Goal: Information Seeking & Learning: Learn about a topic

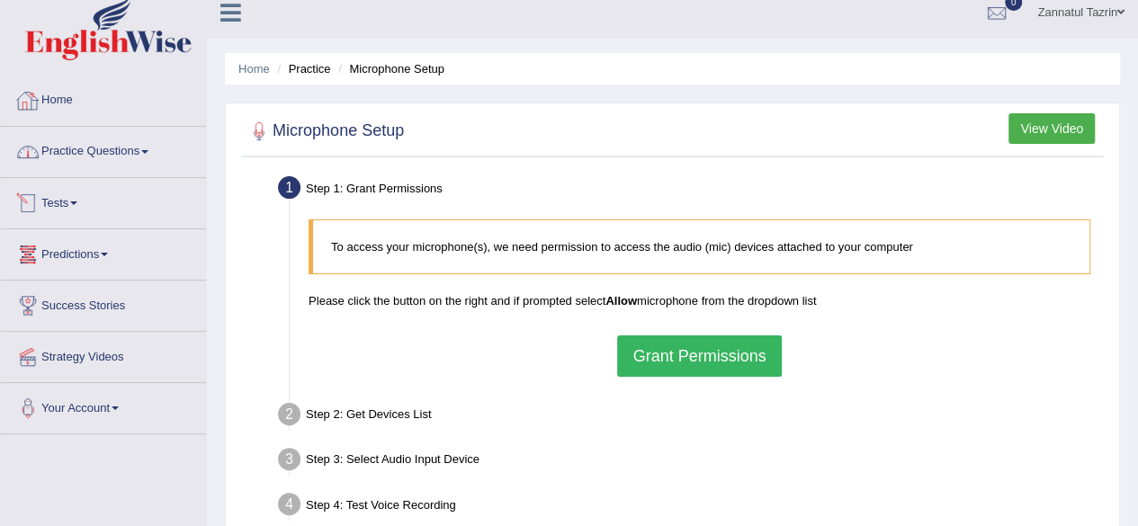
scroll to position [14, 0]
click at [154, 154] on link "Practice Questions" at bounding box center [103, 148] width 205 height 45
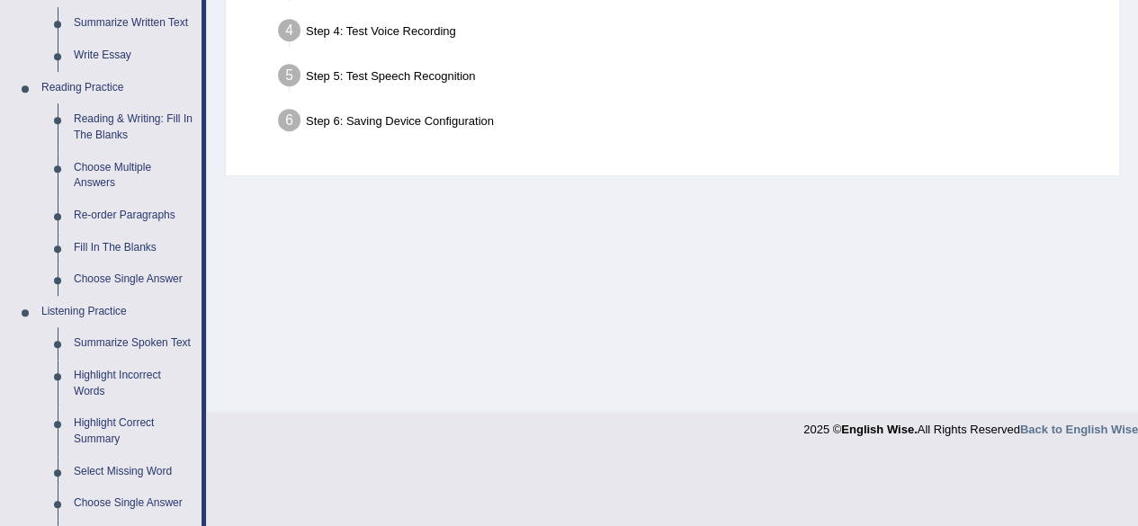
scroll to position [490, 0]
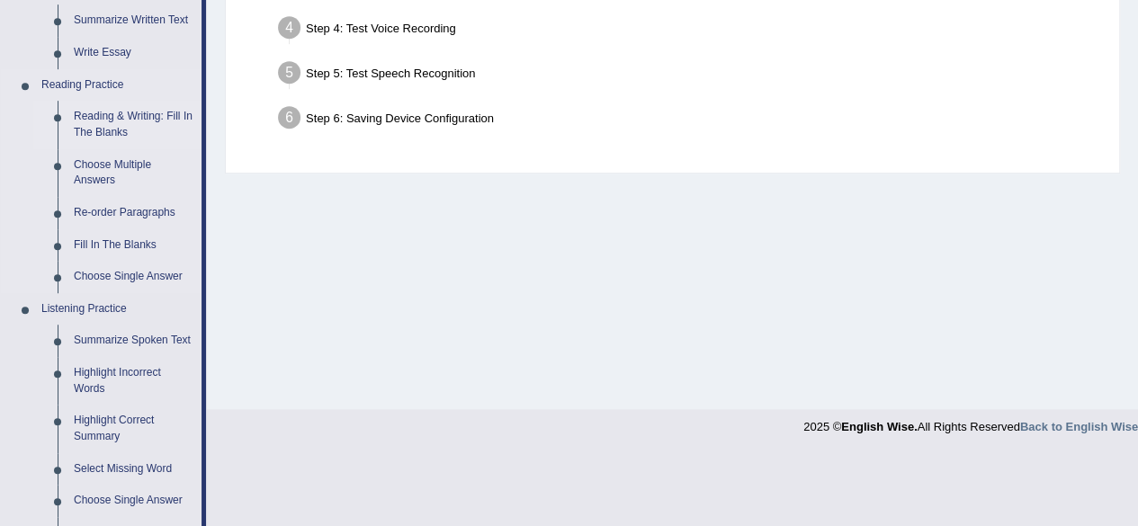
click at [95, 124] on link "Reading & Writing: Fill In The Blanks" at bounding box center [134, 125] width 136 height 48
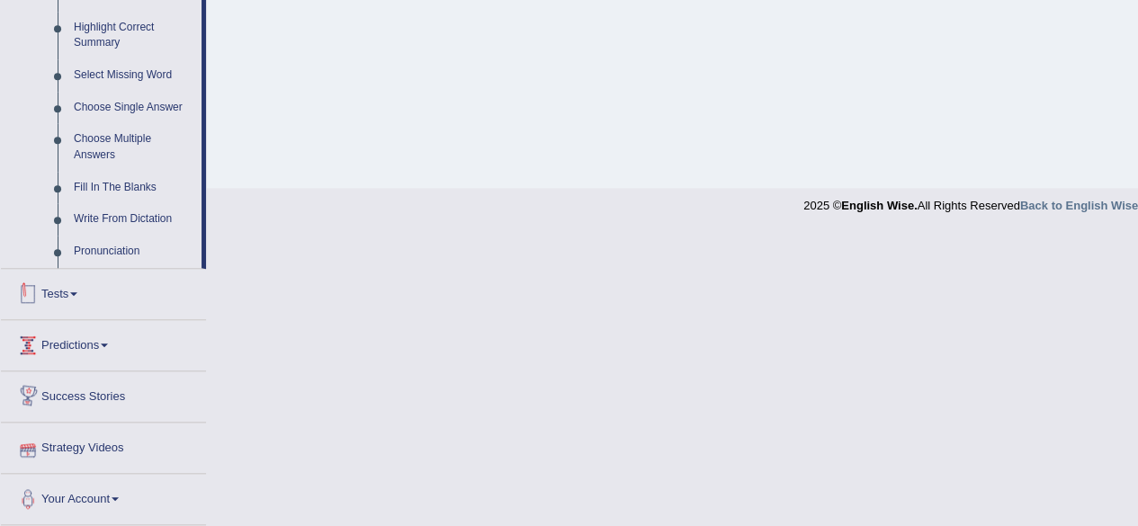
scroll to position [696, 0]
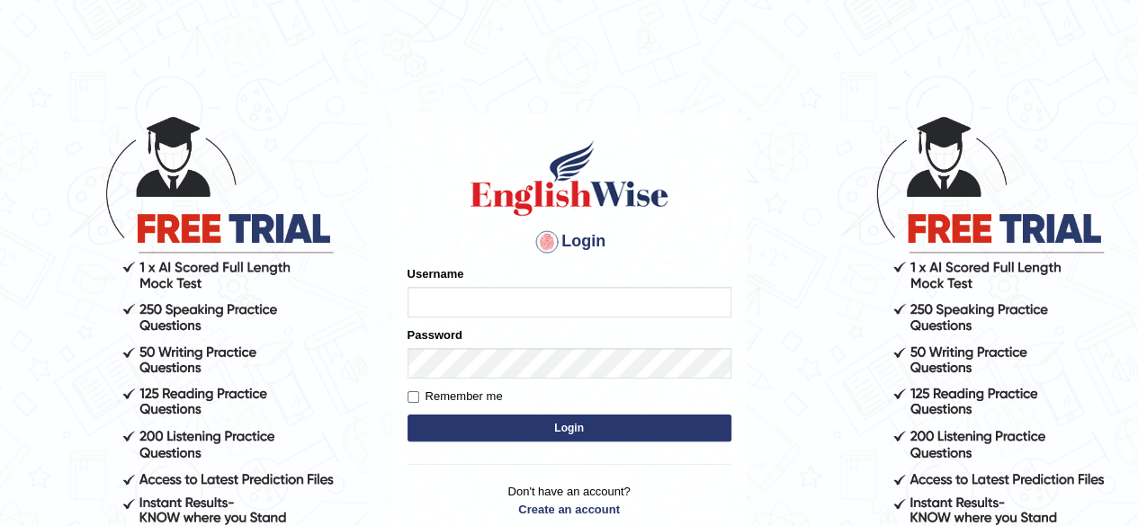
click at [432, 305] on input "Username" at bounding box center [570, 302] width 324 height 31
type input "Tazrin"
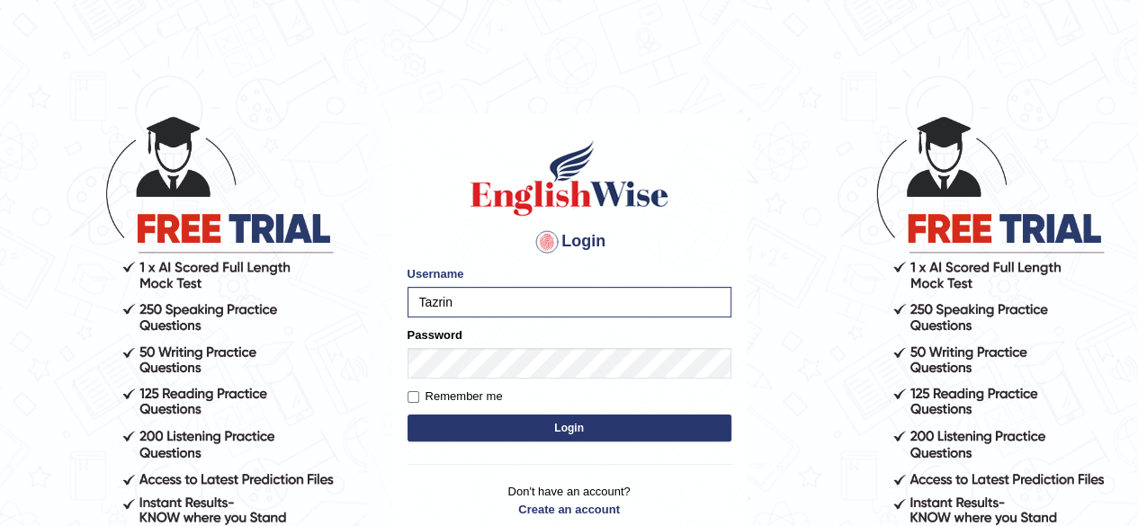
click at [621, 428] on button "Login" at bounding box center [570, 428] width 324 height 27
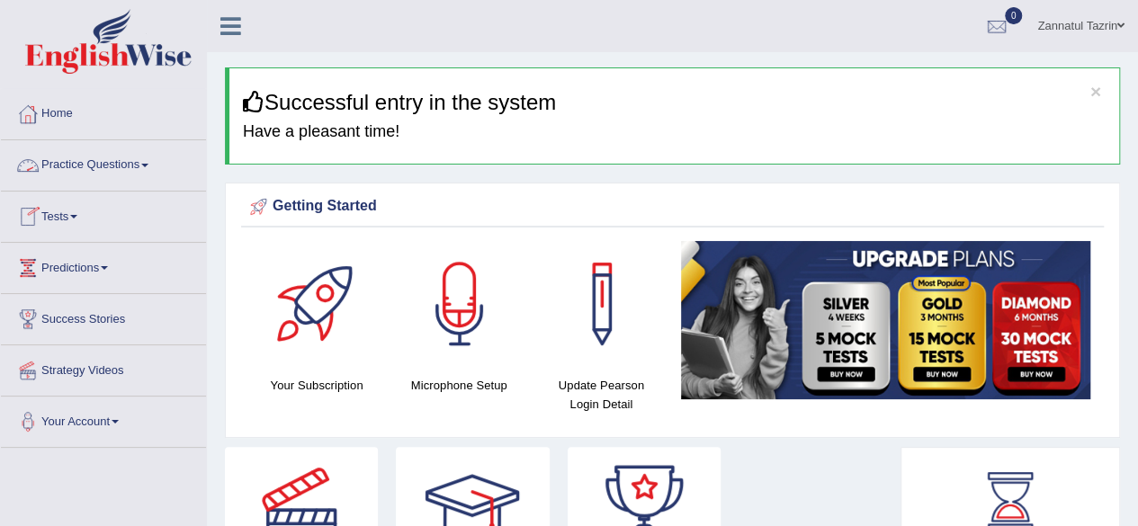
click at [143, 166] on link "Practice Questions" at bounding box center [103, 162] width 205 height 45
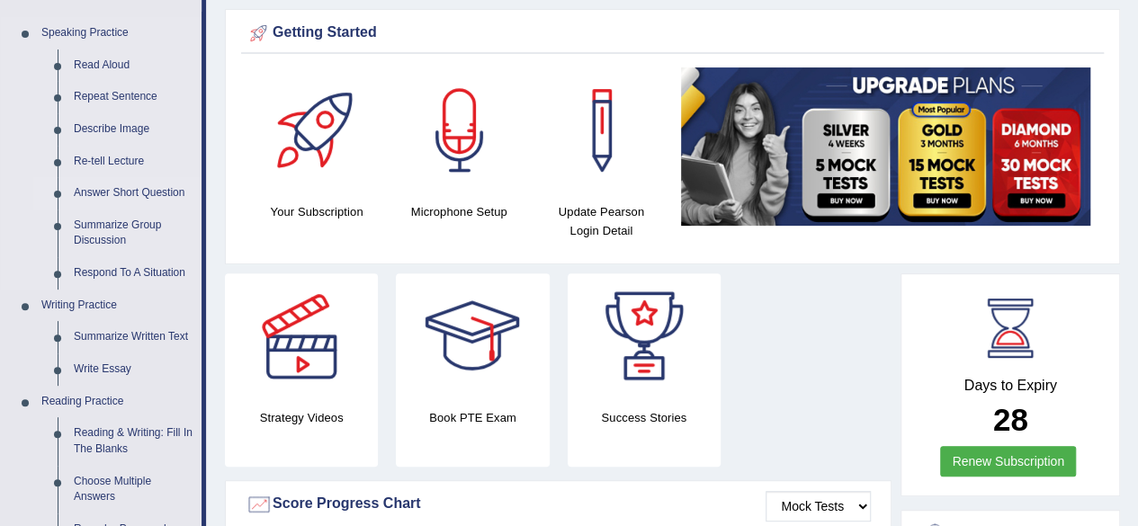
scroll to position [308, 0]
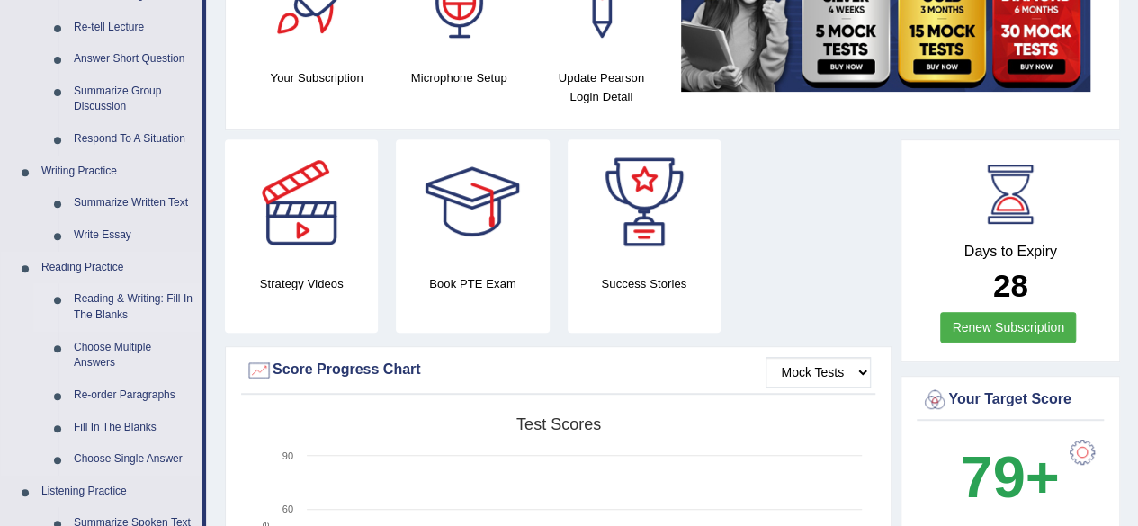
click at [104, 301] on link "Reading & Writing: Fill In The Blanks" at bounding box center [134, 307] width 136 height 48
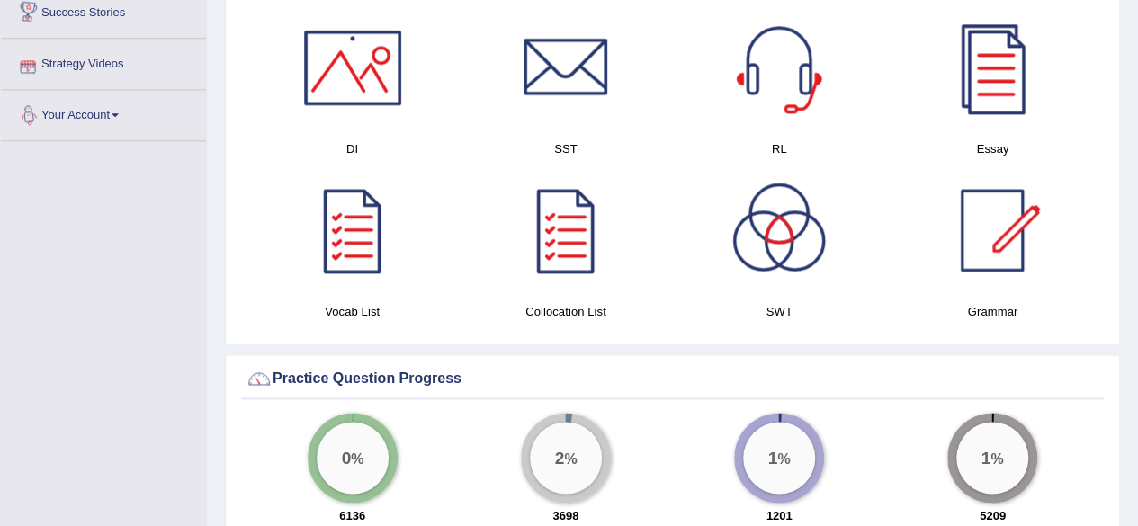
scroll to position [1105, 0]
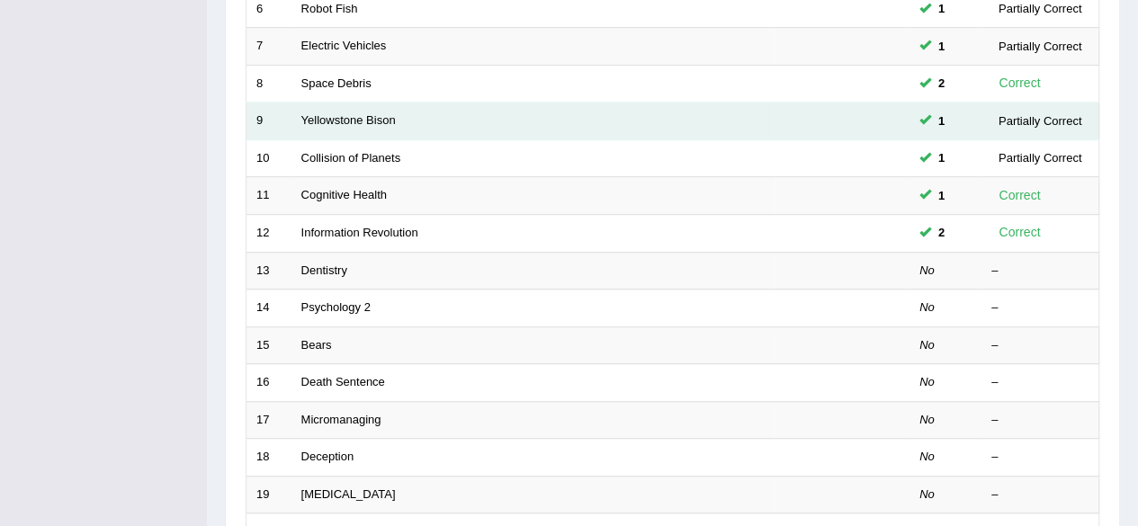
scroll to position [479, 0]
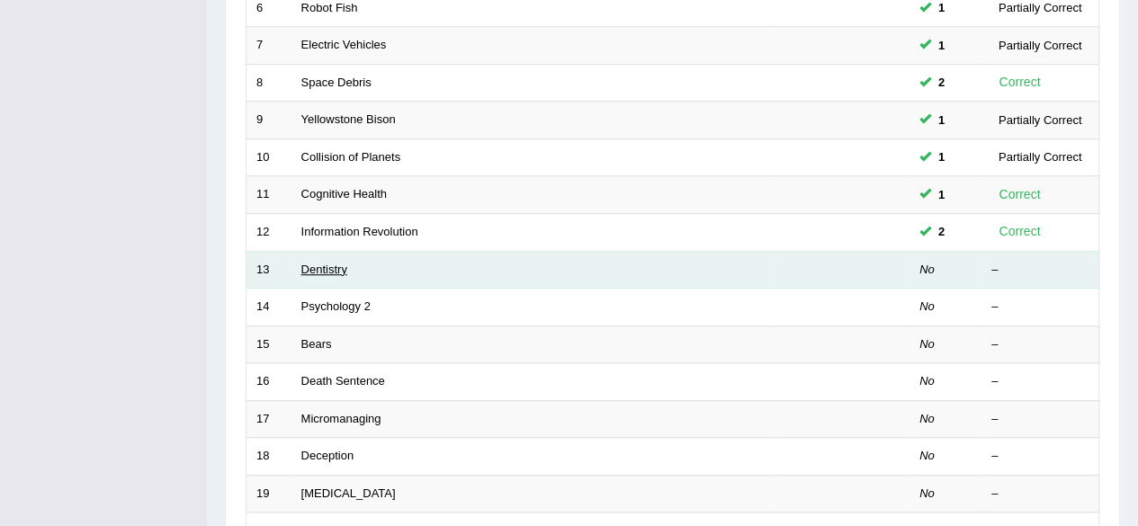
click at [333, 265] on link "Dentistry" at bounding box center [324, 269] width 46 height 13
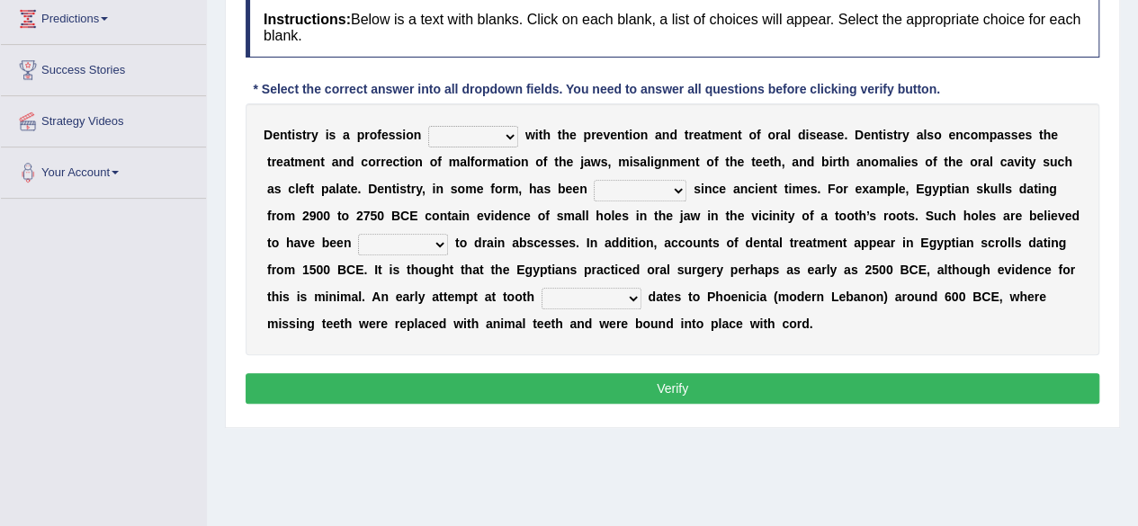
scroll to position [248, 0]
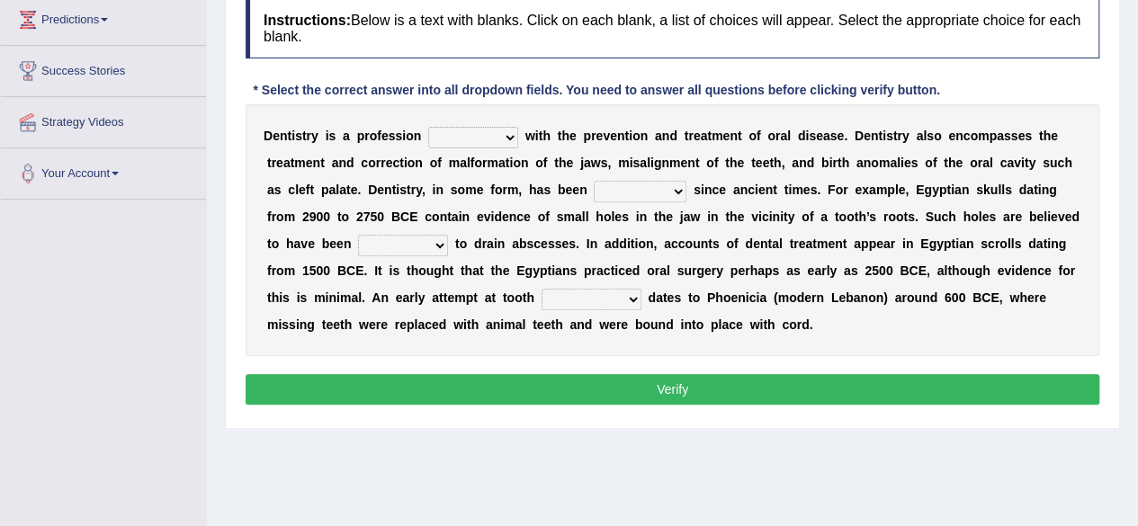
click at [504, 139] on select "agreed dealt concerned taken" at bounding box center [473, 138] width 90 height 22
select select "dealt"
click at [428, 127] on select "agreed dealt concerned taken" at bounding box center [473, 138] width 90 height 22
click at [679, 191] on select "criticized replaced practiced abandoned" at bounding box center [640, 192] width 93 height 22
select select "practiced"
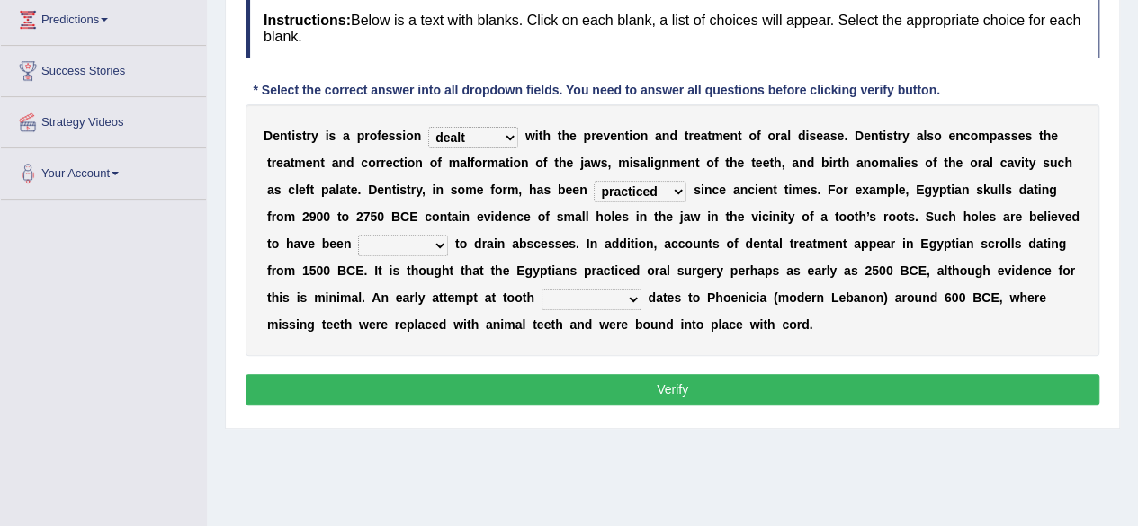
click at [594, 181] on select "criticized replaced practiced abandoned" at bounding box center [640, 192] width 93 height 22
click at [434, 244] on select "fluctuated laminated drilled sealed" at bounding box center [403, 246] width 90 height 22
select select "drilled"
click at [358, 235] on select "fluctuated laminated drilled sealed" at bounding box center [403, 246] width 90 height 22
click at [636, 296] on select "reparation sacrament restitution replacement" at bounding box center [592, 300] width 100 height 22
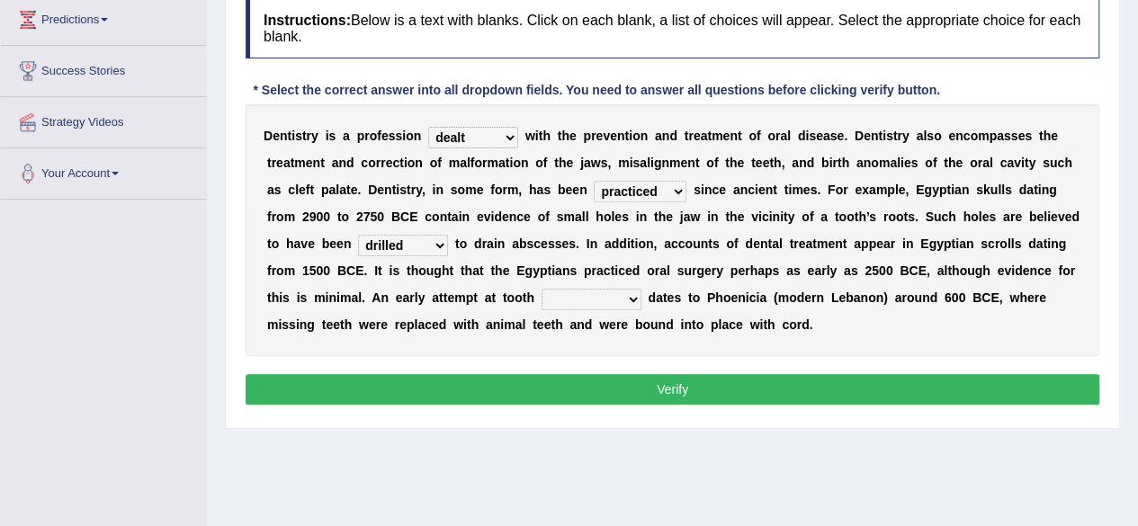
select select "replacement"
click at [542, 289] on select "reparation sacrament restitution replacement" at bounding box center [592, 300] width 100 height 22
click at [676, 382] on button "Verify" at bounding box center [673, 389] width 854 height 31
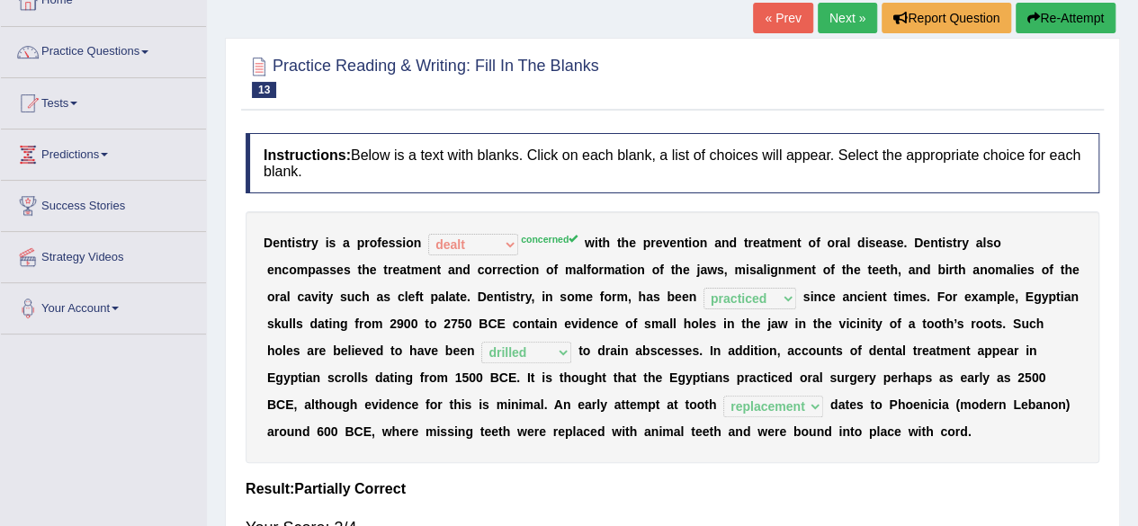
scroll to position [109, 0]
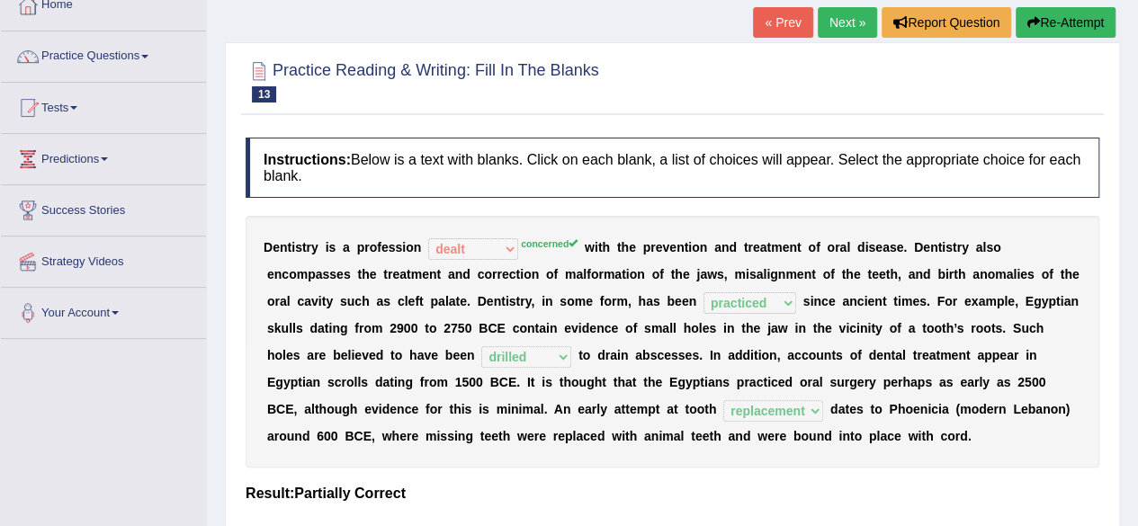
click at [853, 31] on link "Next »" at bounding box center [847, 22] width 59 height 31
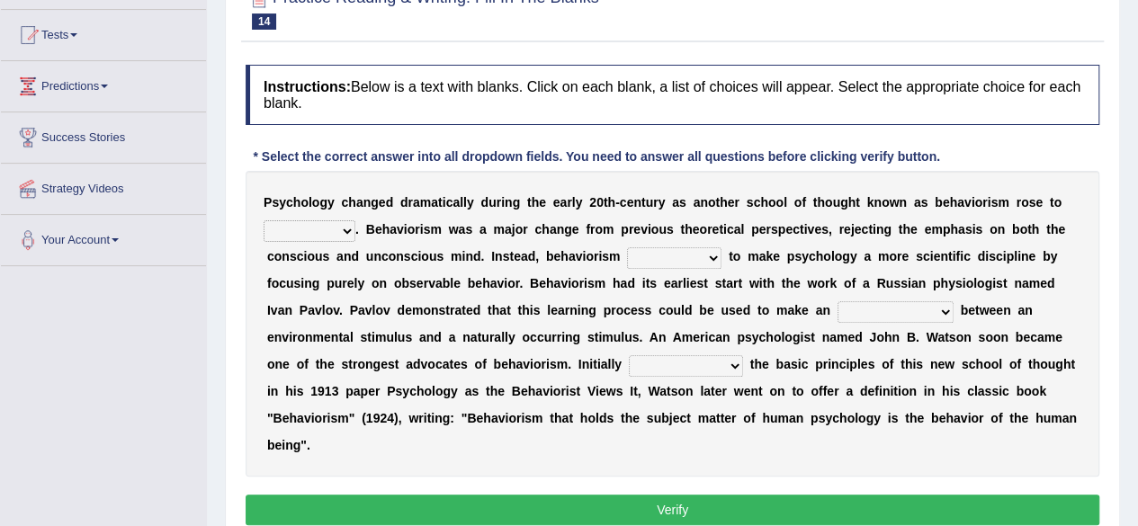
scroll to position [238, 0]
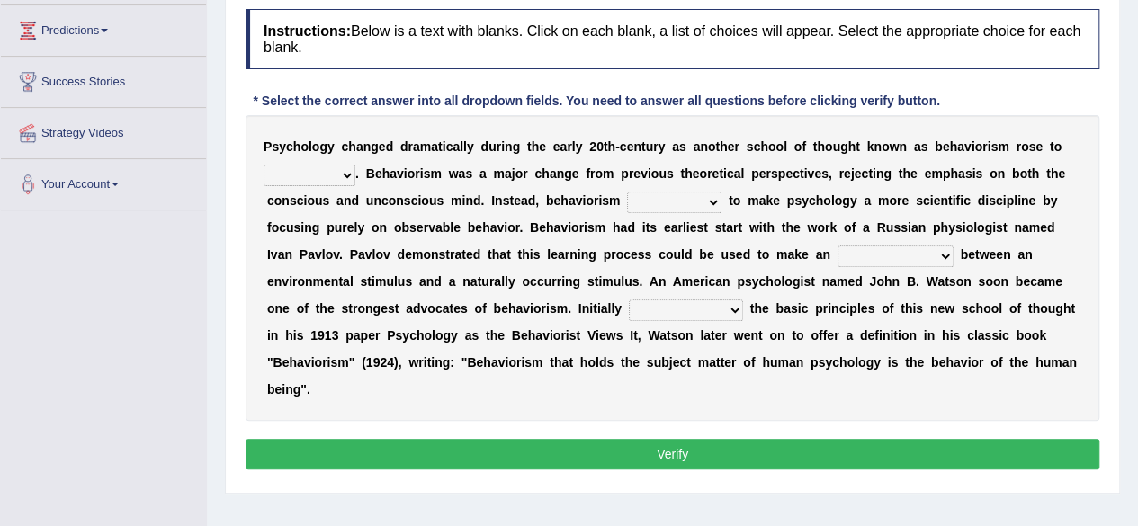
click at [353, 174] on select "dominance temptation challenge temper" at bounding box center [310, 176] width 92 height 22
select select "dominance"
click at [264, 165] on select "dominance temptation challenge temper" at bounding box center [310, 176] width 92 height 22
drag, startPoint x: 579, startPoint y: 206, endPoint x: 707, endPoint y: 188, distance: 129.9
click at [707, 188] on div "P s y c h o l o g y c h a n g e d d r a m a t i c a l l y d u r i n g t h e e a…" at bounding box center [673, 268] width 854 height 306
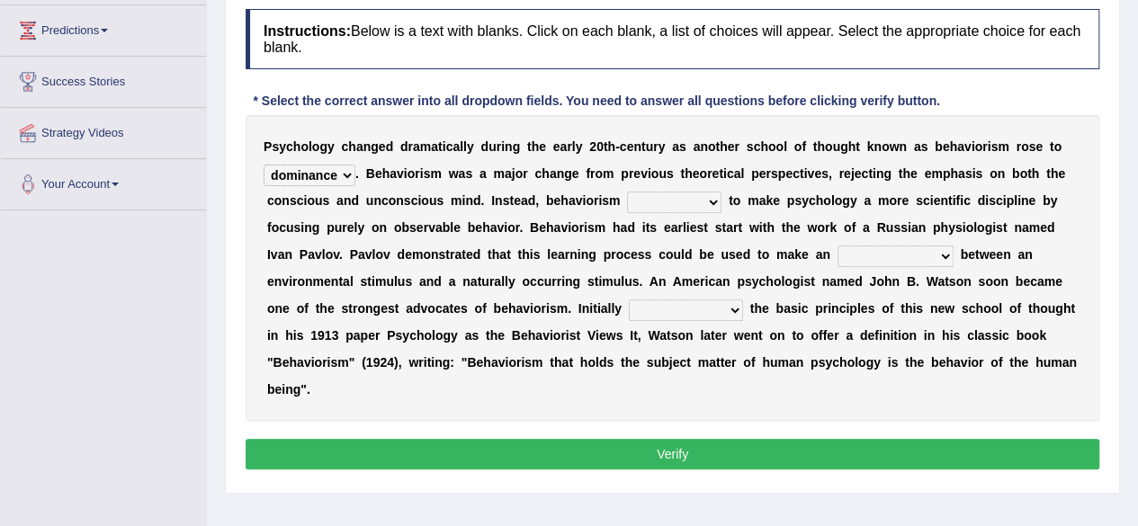
click at [713, 199] on select "reproached reproved strove rewove" at bounding box center [674, 203] width 94 height 22
select select "reproached"
click at [627, 192] on select "reproached reproved strove rewove" at bounding box center [674, 203] width 94 height 22
click at [715, 200] on select "reproached reproved strove rewove" at bounding box center [674, 203] width 94 height 22
click at [661, 381] on div "P s y c h o l o g y c h a n g e d d r a m a t i c a l l y d u r i n g t h e e a…" at bounding box center [673, 268] width 854 height 306
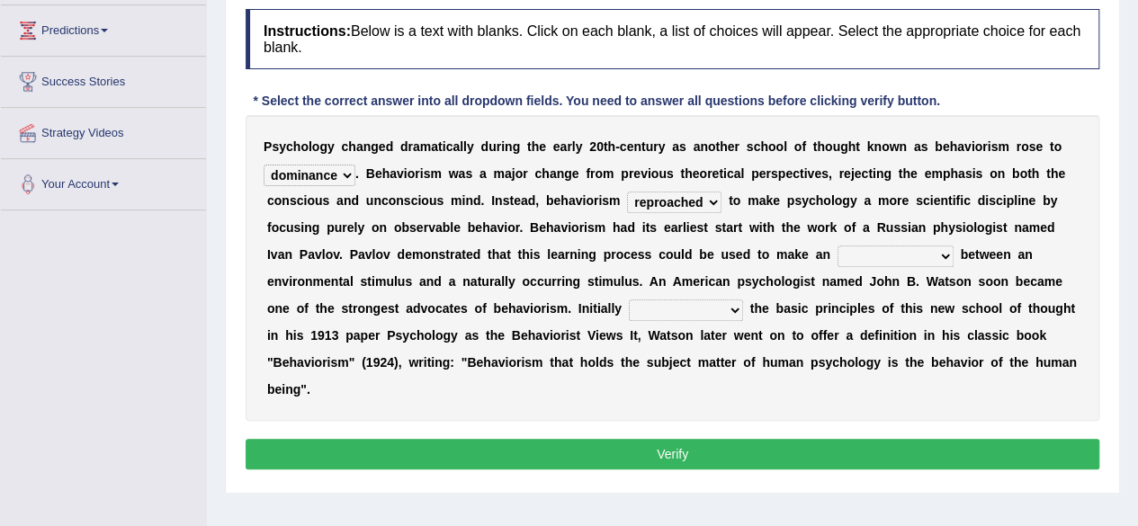
click at [943, 255] on select "acclimatization association union combination" at bounding box center [896, 257] width 116 height 22
click at [803, 391] on div "P s y c h o l o g y c h a n g e d d r a m a t i c a l l y d u r i n g t h e e a…" at bounding box center [673, 268] width 854 height 306
click at [944, 257] on select "acclimatization association union combination" at bounding box center [896, 257] width 116 height 22
select select "association"
click at [838, 246] on select "acclimatization association union combination" at bounding box center [896, 257] width 116 height 22
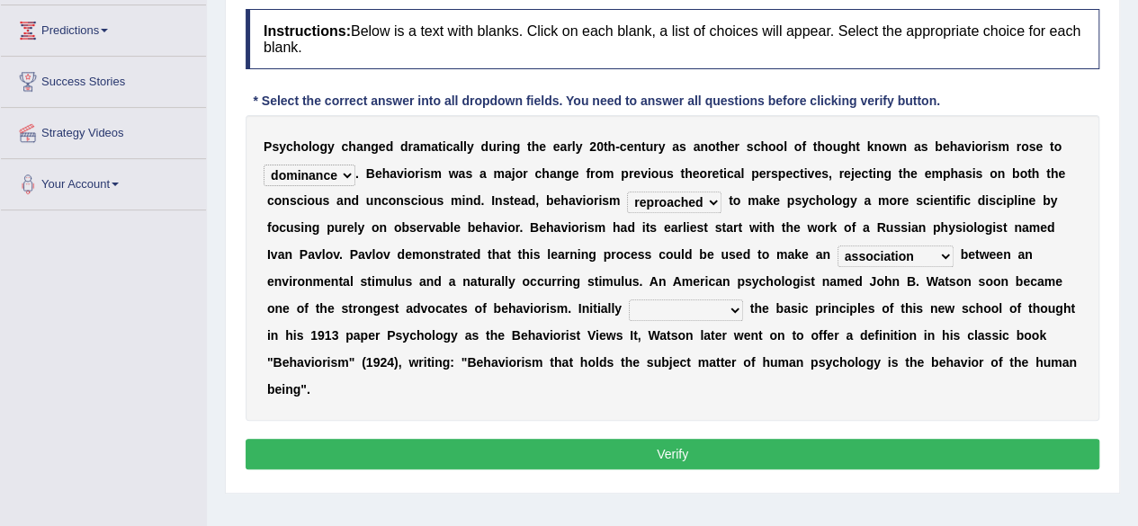
click at [938, 249] on select "acclimatization association union combination" at bounding box center [896, 257] width 116 height 22
click at [715, 402] on div "P s y c h o l o g y c h a n g e d d r a m a t i c a l l y d u r i n g t h e e a…" at bounding box center [673, 268] width 854 height 306
click at [733, 307] on select "questioning foreshortening unburdening outlining" at bounding box center [686, 311] width 114 height 22
click at [544, 408] on div "P s y c h o l o g y c h a n g e d d r a m a t i c a l l y d u r i n g t h e e a…" at bounding box center [673, 268] width 854 height 306
click at [730, 307] on select "questioning foreshortening unburdening outlining" at bounding box center [686, 311] width 114 height 22
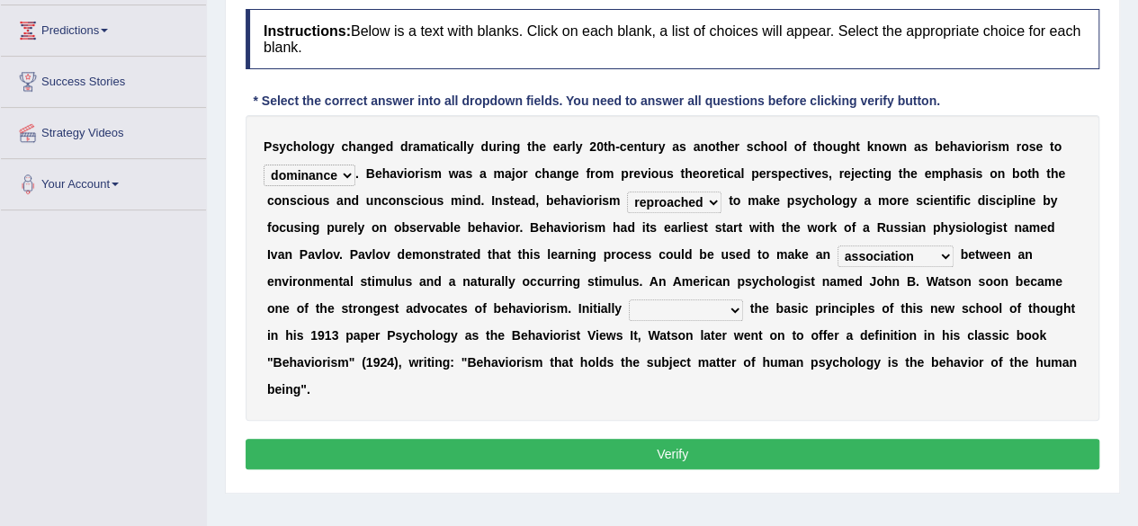
select select "outlining"
click at [629, 300] on select "questioning foreshortening unburdening outlining" at bounding box center [686, 311] width 114 height 22
click at [666, 454] on button "Verify" at bounding box center [673, 454] width 854 height 31
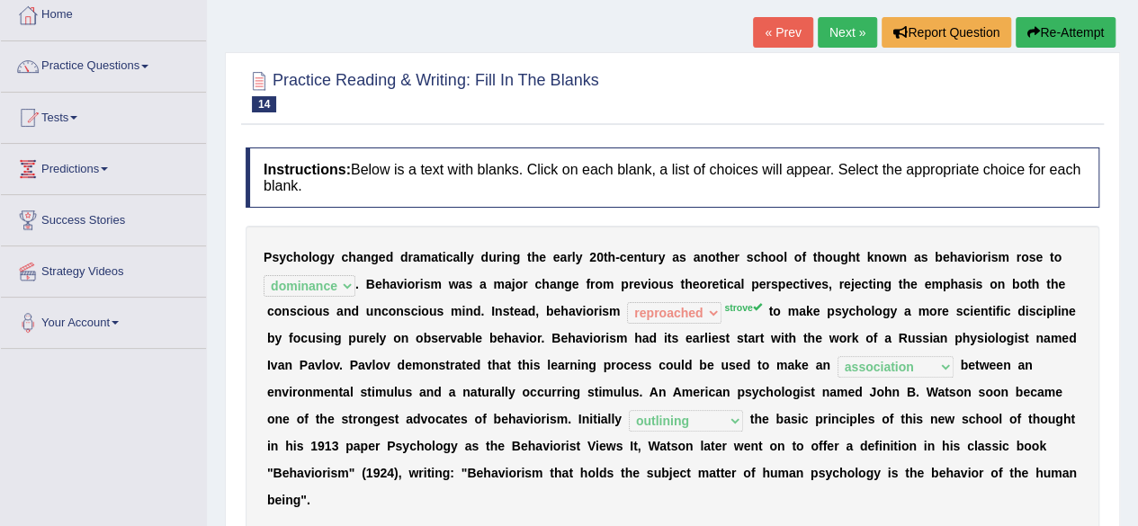
scroll to position [67, 0]
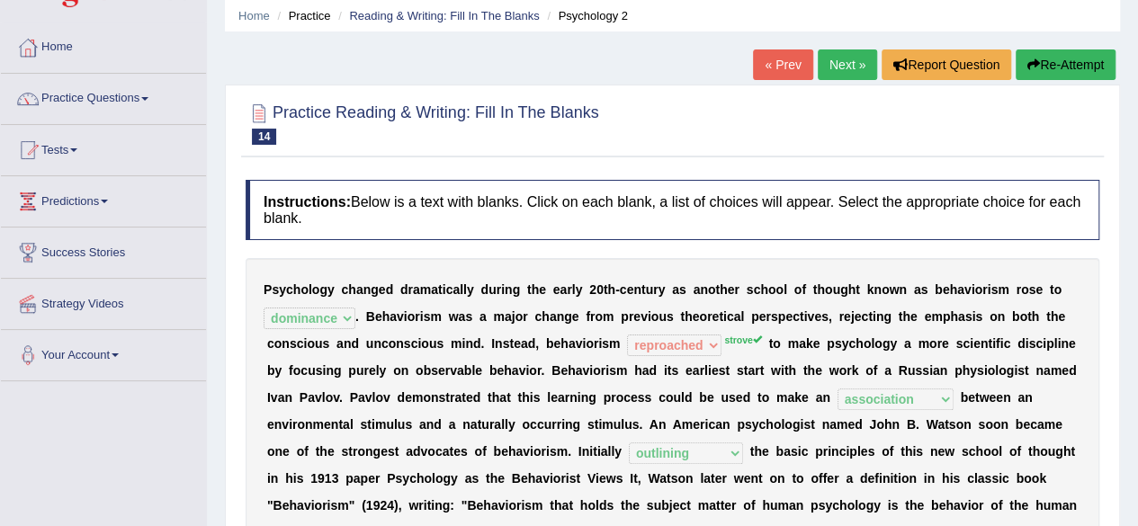
click at [850, 66] on link "Next »" at bounding box center [847, 64] width 59 height 31
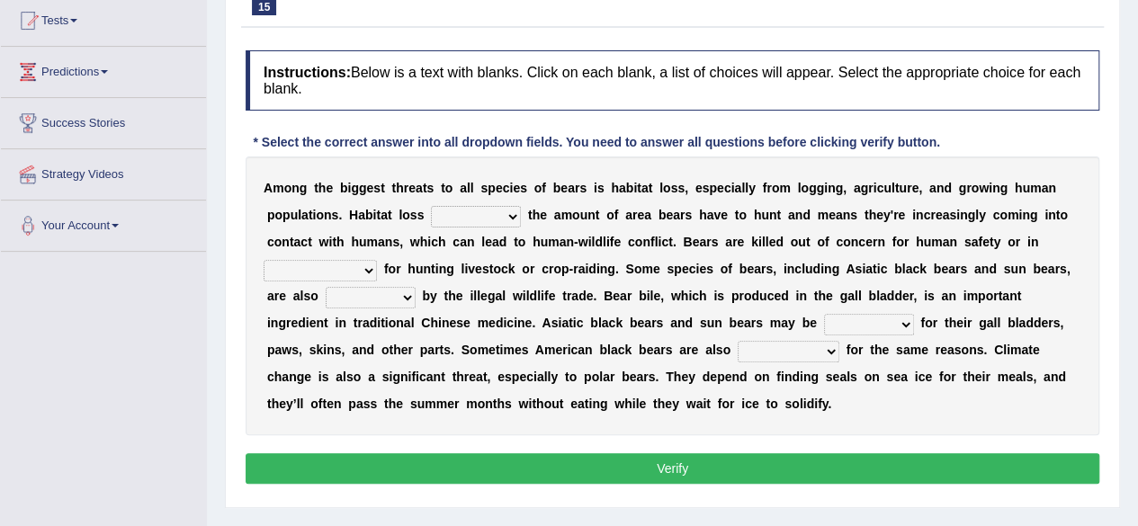
scroll to position [202, 0]
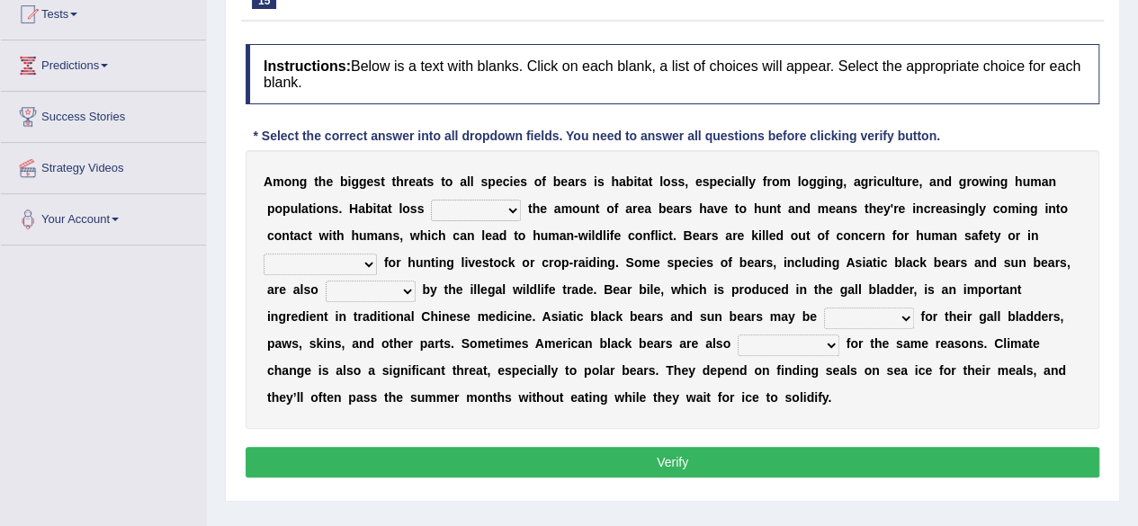
click at [509, 208] on select "increases reduces complies interacts" at bounding box center [476, 211] width 90 height 22
select select "reduces"
click at [431, 200] on select "increases reduces complies interacts" at bounding box center [476, 211] width 90 height 22
click at [369, 264] on select "coalition retaliation appreciation disinformation" at bounding box center [320, 265] width 113 height 22
select select "coalition"
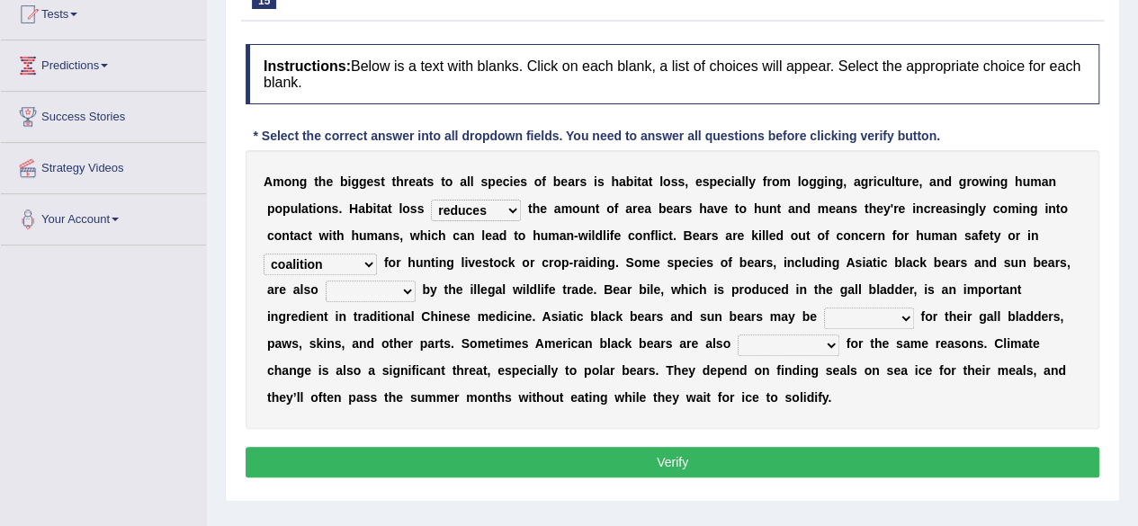
click at [264, 254] on select "coalition retaliation appreciation disinformation" at bounding box center [320, 265] width 113 height 22
click at [408, 292] on select "protected prohibited fattened threatened" at bounding box center [371, 292] width 90 height 22
select select "threatened"
click at [326, 281] on select "protected prohibited fattened threatened" at bounding box center [371, 292] width 90 height 22
click at [902, 318] on select "poached squelched coached blenched" at bounding box center [869, 319] width 90 height 22
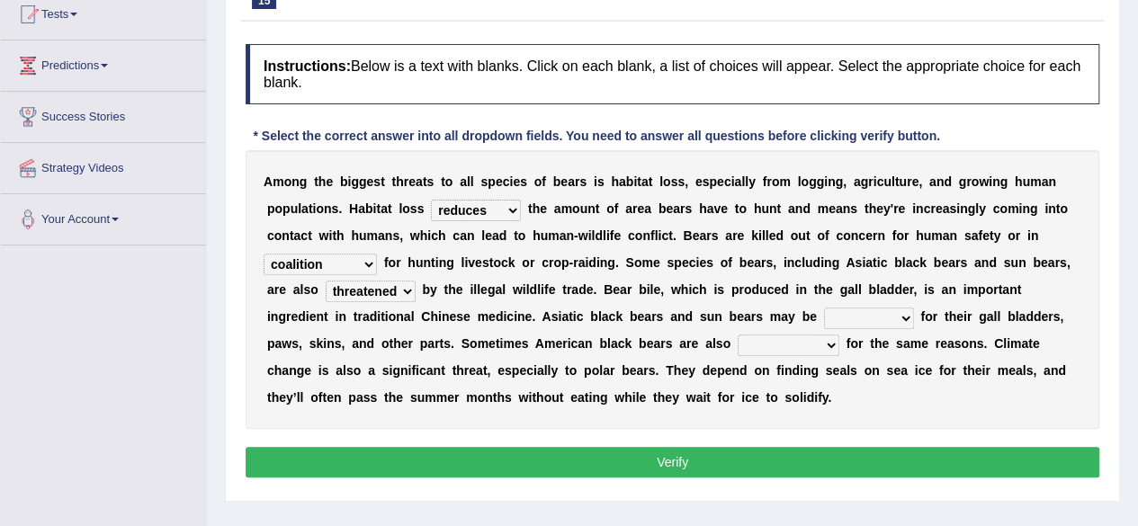
select select "poached"
click at [824, 308] on select "poached squelched coached blenched" at bounding box center [869, 319] width 90 height 22
click at [830, 346] on select "begot foreseen encountered targeted" at bounding box center [789, 346] width 102 height 22
select select "encountered"
click at [738, 335] on select "begot foreseen encountered targeted" at bounding box center [789, 346] width 102 height 22
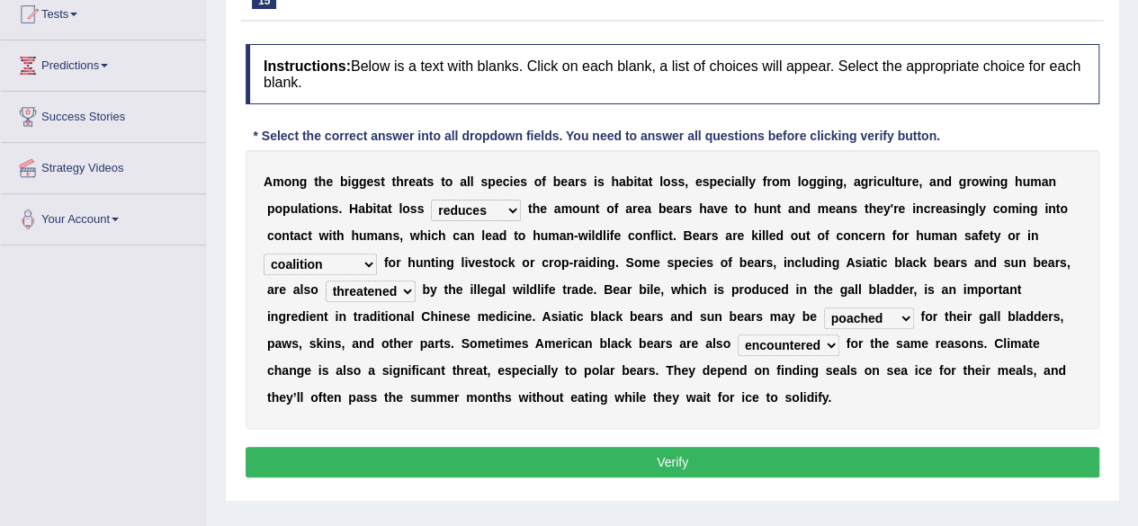
click at [729, 457] on button "Verify" at bounding box center [673, 462] width 854 height 31
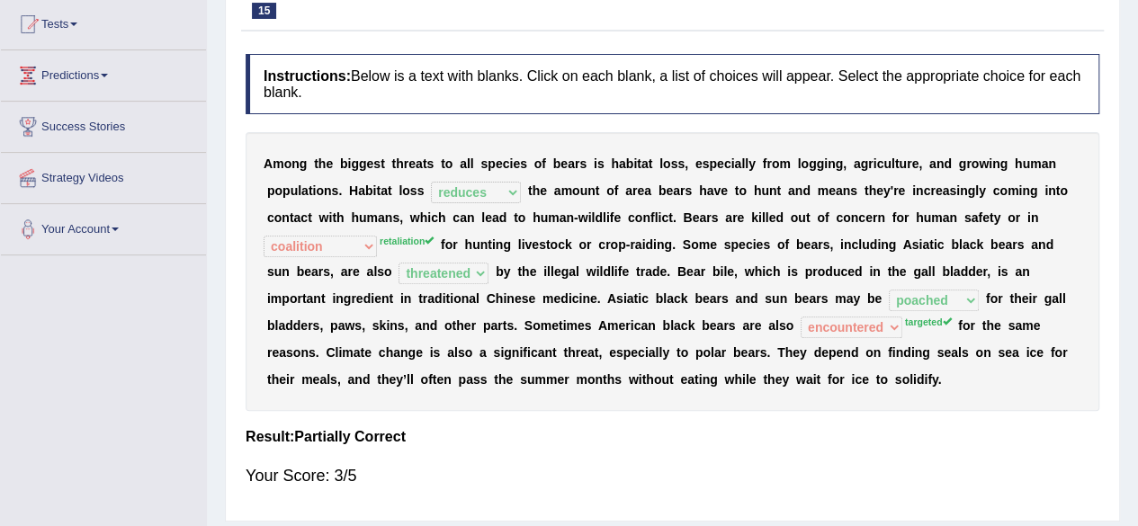
scroll to position [194, 0]
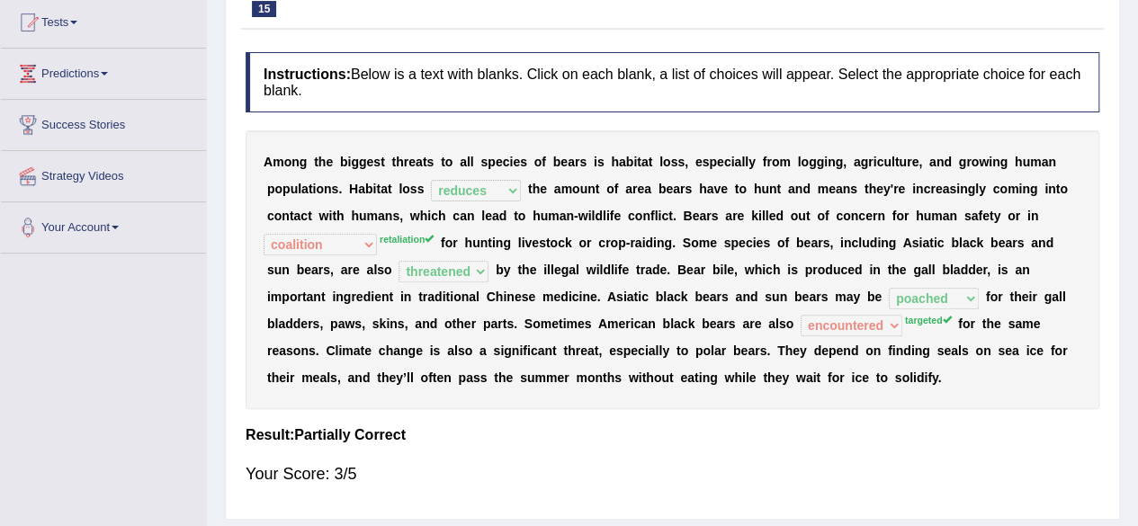
click at [399, 235] on sup "retaliation" at bounding box center [407, 239] width 54 height 11
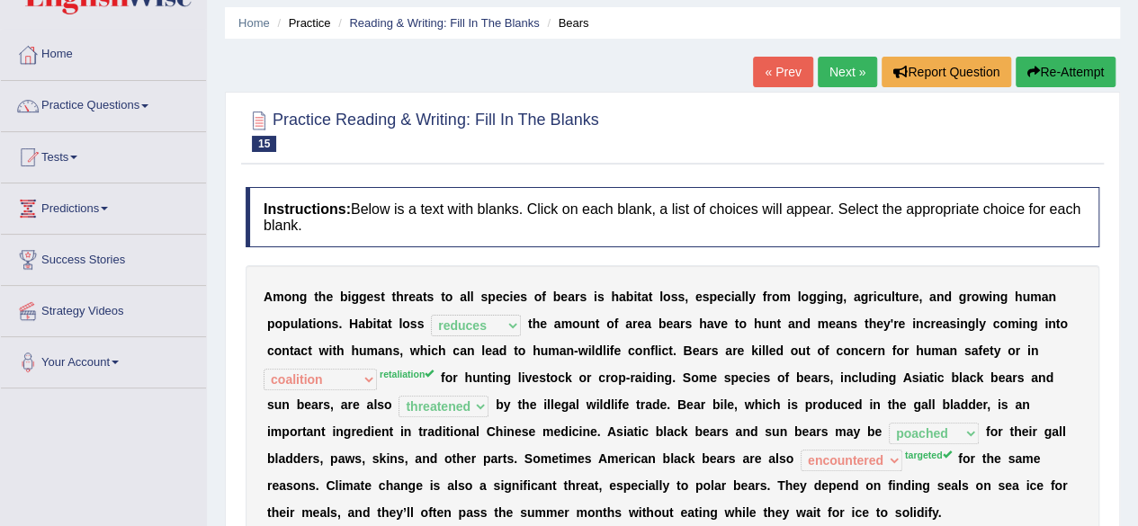
scroll to position [59, 0]
click at [842, 72] on link "Next »" at bounding box center [847, 72] width 59 height 31
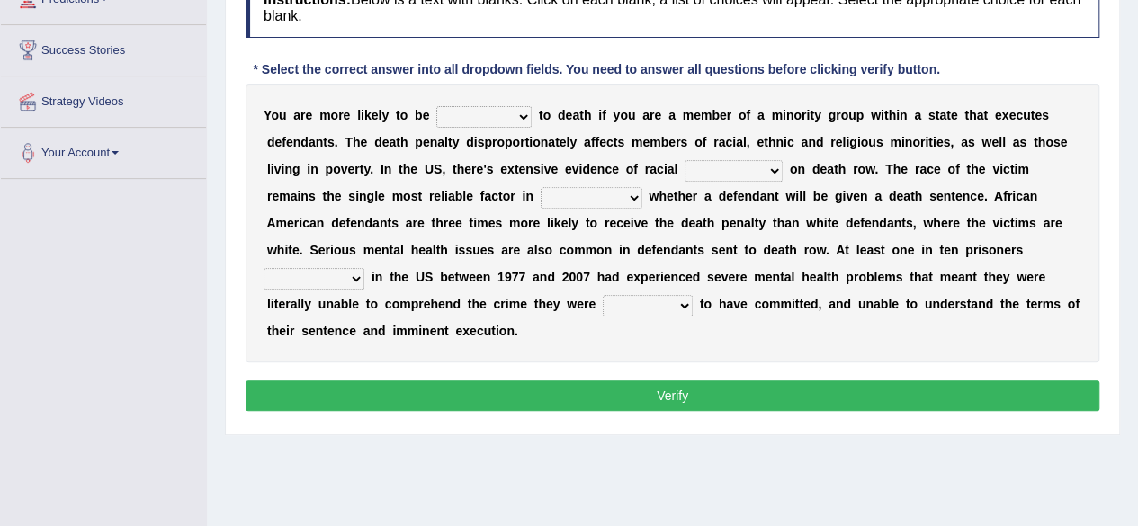
scroll to position [270, 0]
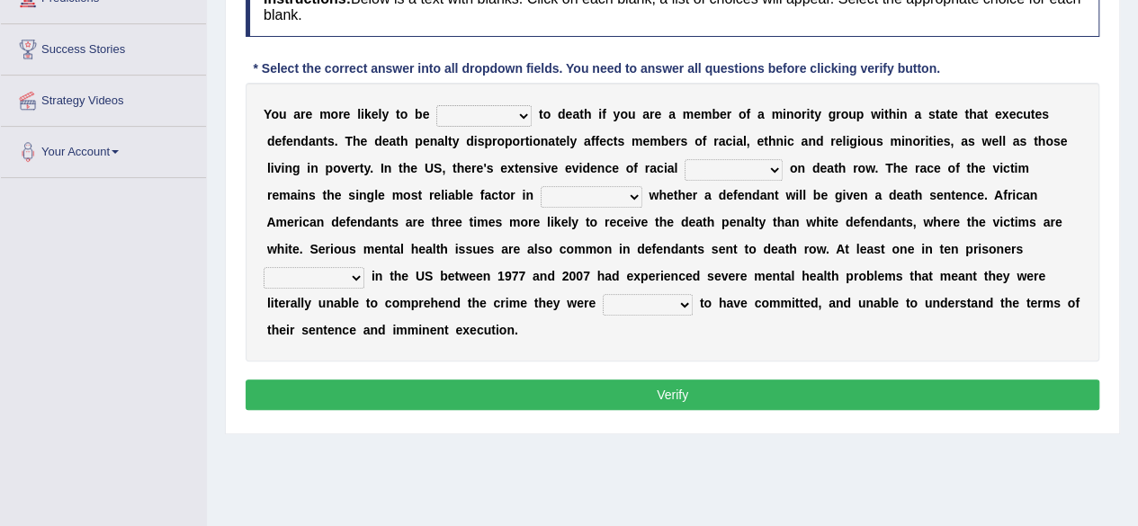
click at [532, 111] on b at bounding box center [535, 114] width 7 height 14
click at [526, 111] on select "penalized blamed complained sentenced" at bounding box center [483, 116] width 95 height 22
click at [436, 105] on select "penalized blamed complained sentenced" at bounding box center [483, 116] width 95 height 22
click at [526, 112] on select "penalized blamed complained sentenced" at bounding box center [483, 116] width 95 height 22
click at [362, 163] on b "t" at bounding box center [362, 168] width 4 height 14
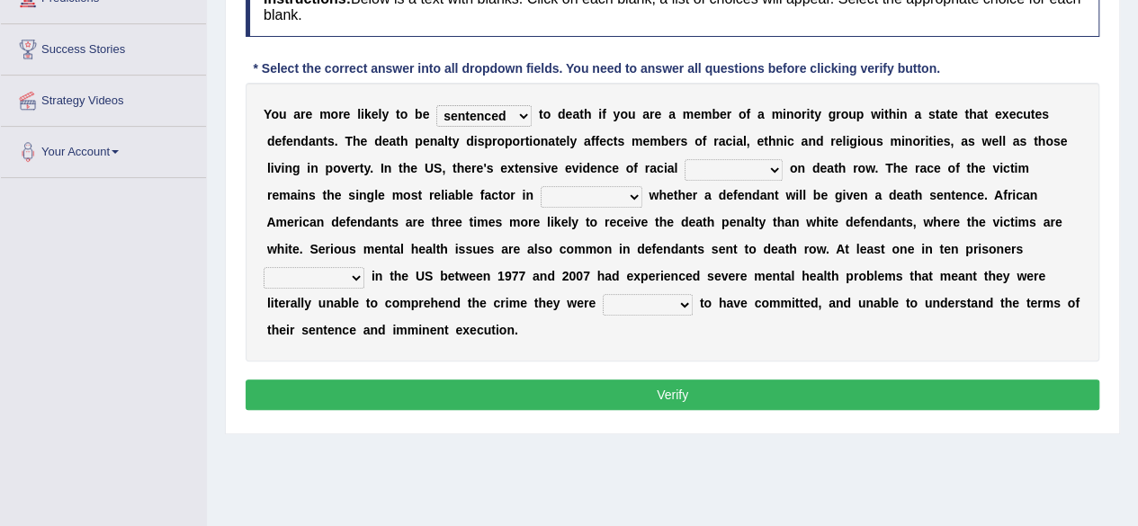
click at [522, 118] on select "penalized blamed complained sentenced" at bounding box center [483, 116] width 95 height 22
select select "penalized"
click at [436, 105] on select "penalized blamed complained sentenced" at bounding box center [483, 116] width 95 height 22
click at [779, 165] on select "bias equality appearance background" at bounding box center [734, 170] width 98 height 22
select select "bias"
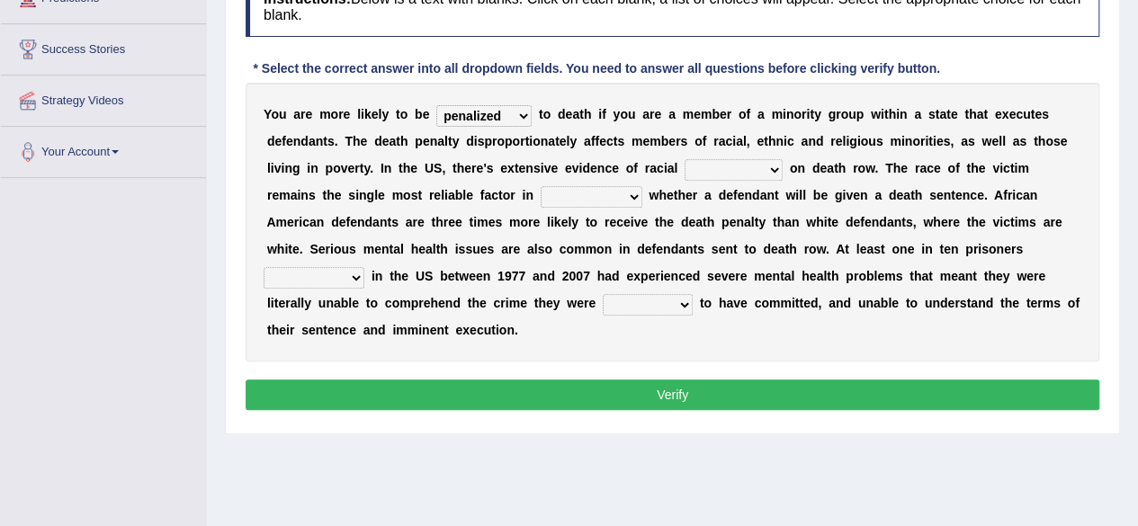
click at [685, 159] on select "bias equality appearance background" at bounding box center [734, 170] width 98 height 22
click at [630, 195] on select "determining adjoining undermining examining" at bounding box center [592, 197] width 102 height 22
select select "determining"
click at [541, 186] on select "determining adjoining undermining examining" at bounding box center [592, 197] width 102 height 22
click at [351, 274] on select "electrocuted persecuted executed captured" at bounding box center [314, 278] width 101 height 22
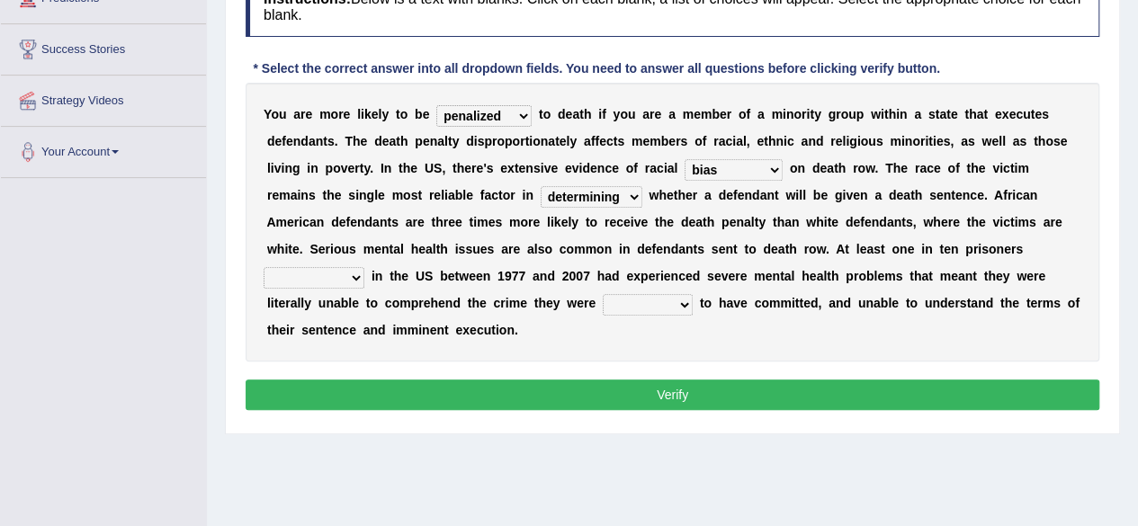
select select "electrocuted"
click at [264, 267] on select "electrocuted persecuted executed captured" at bounding box center [314, 278] width 101 height 22
click at [685, 301] on select "alleged acclaimed persuaded claimed" at bounding box center [648, 305] width 90 height 22
select select "alleged"
click at [603, 294] on select "alleged acclaimed persuaded claimed" at bounding box center [648, 305] width 90 height 22
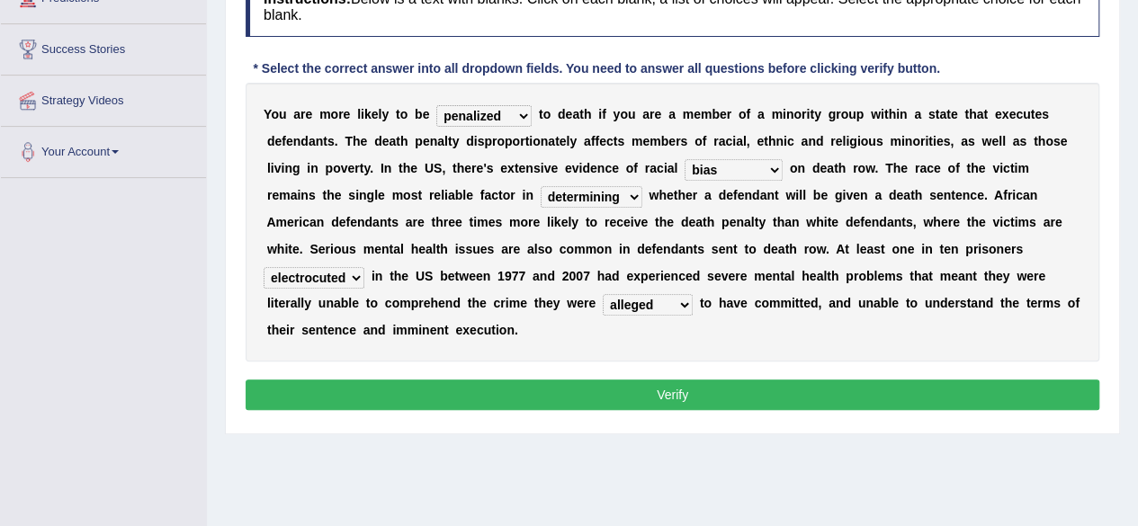
click at [520, 112] on select "penalized blamed complained sentenced" at bounding box center [483, 116] width 95 height 22
select select "sentenced"
click at [436, 105] on select "penalized blamed complained sentenced" at bounding box center [483, 116] width 95 height 22
click at [695, 395] on button "Verify" at bounding box center [673, 395] width 854 height 31
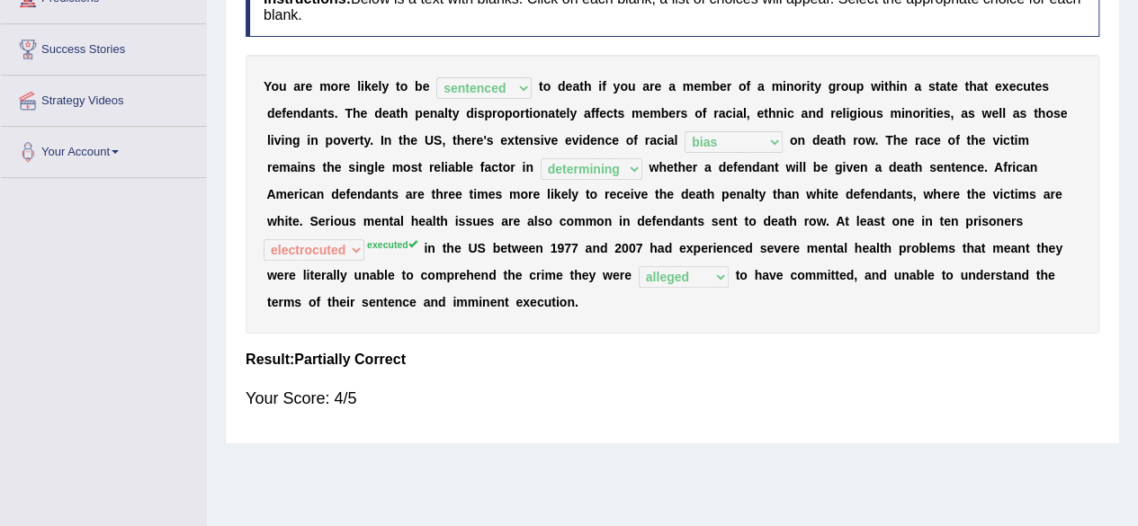
click at [409, 247] on sup "executed" at bounding box center [392, 244] width 50 height 11
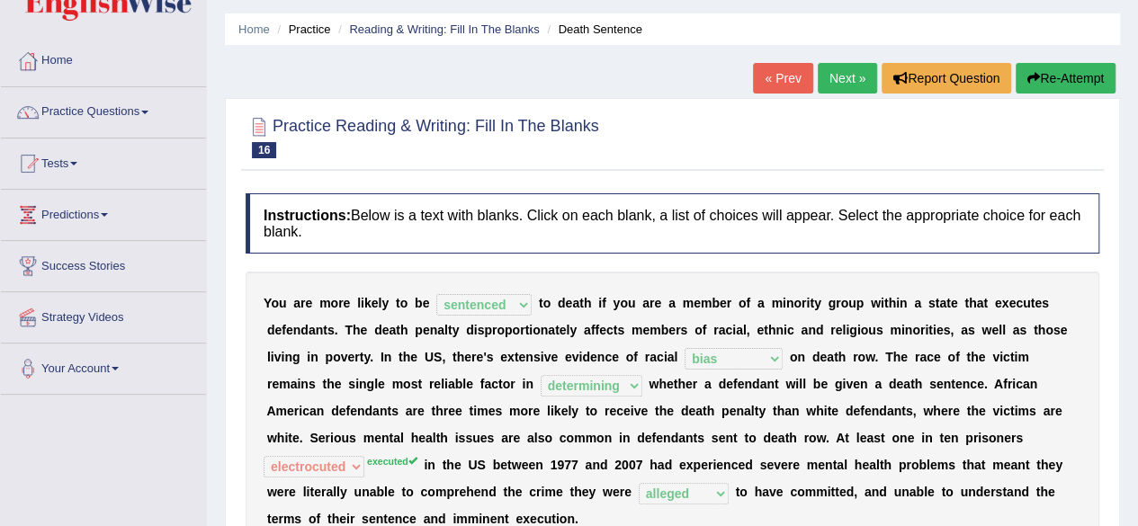
scroll to position [43, 0]
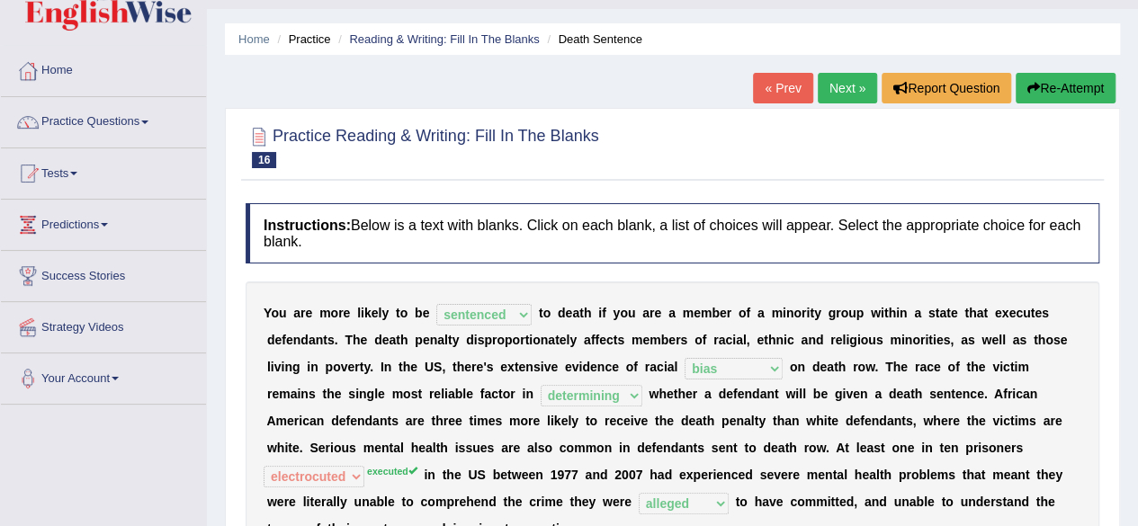
click at [1078, 91] on button "Re-Attempt" at bounding box center [1066, 88] width 100 height 31
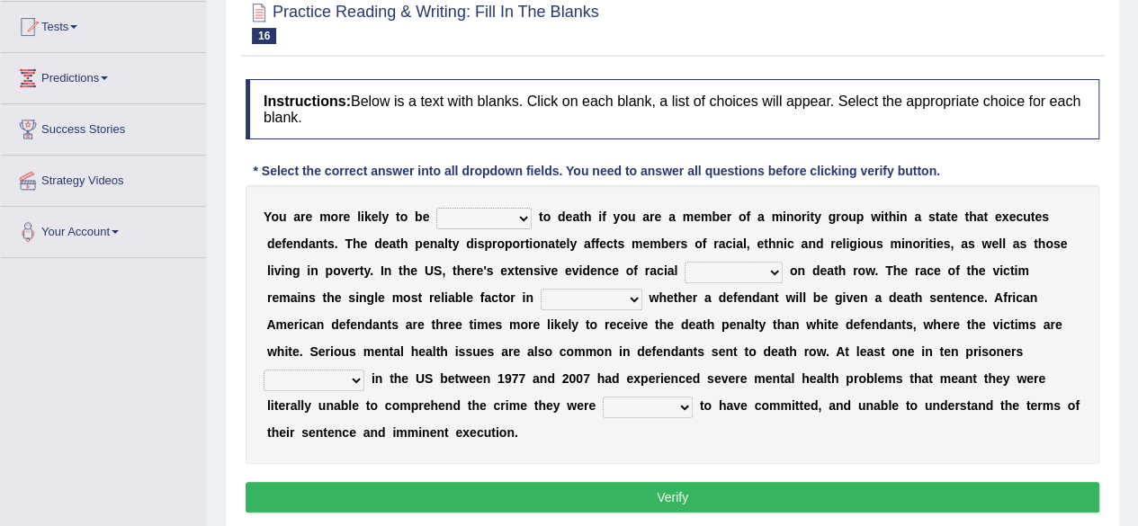
scroll to position [243, 0]
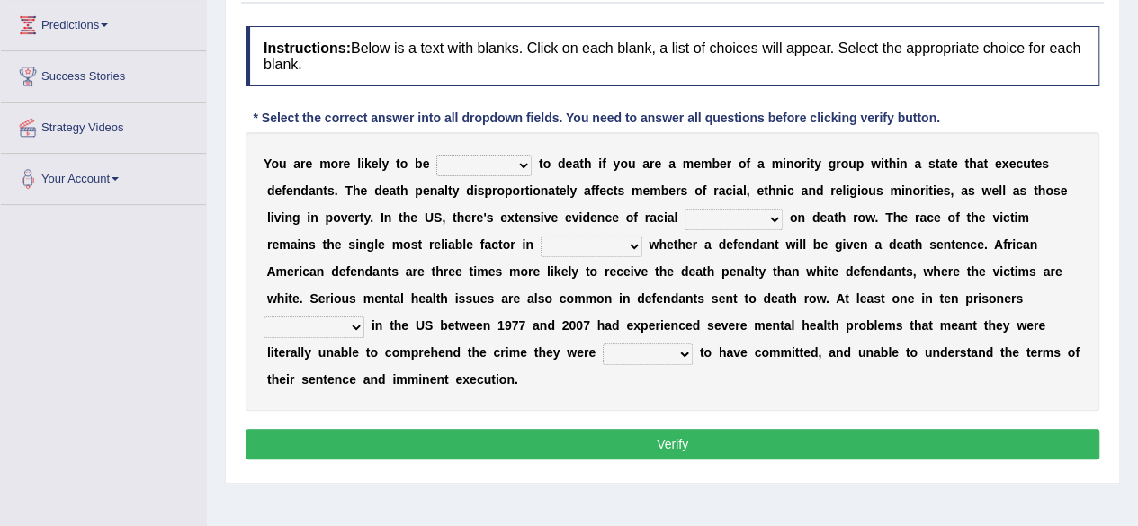
click at [517, 160] on select "penalized blamed complained sentenced" at bounding box center [483, 166] width 95 height 22
select select "sentenced"
click at [436, 155] on select "penalized blamed complained sentenced" at bounding box center [483, 166] width 95 height 22
click at [765, 220] on select "bias equality appearance background" at bounding box center [734, 220] width 98 height 22
select select "bias"
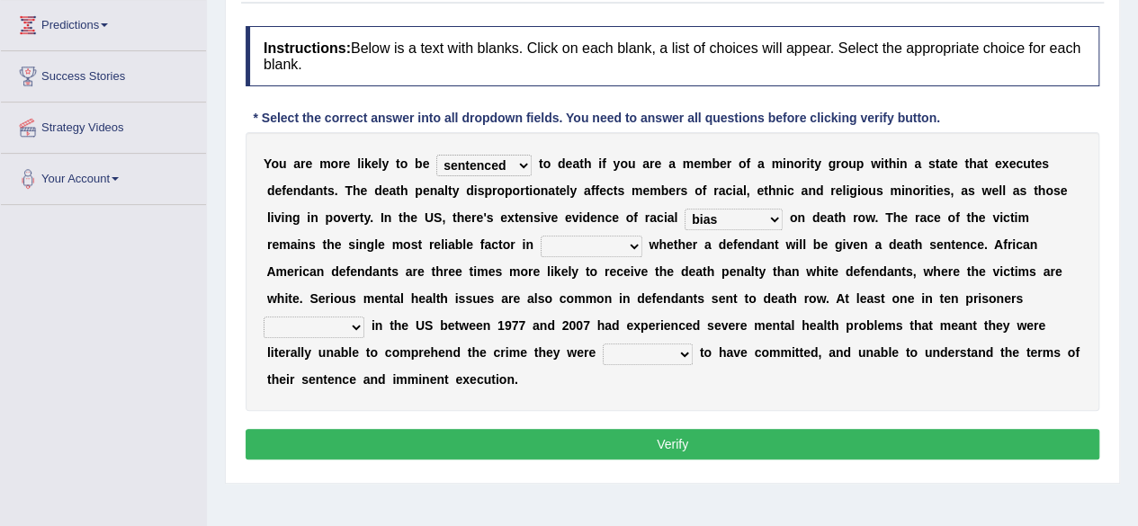
click at [685, 209] on select "bias equality appearance background" at bounding box center [734, 220] width 98 height 22
click at [626, 241] on select "determining adjoining undermining examining" at bounding box center [592, 247] width 102 height 22
select select "determining"
click at [541, 236] on select "determining adjoining undermining examining" at bounding box center [592, 247] width 102 height 22
click at [359, 319] on select "electrocuted persecuted executed captured" at bounding box center [314, 328] width 101 height 22
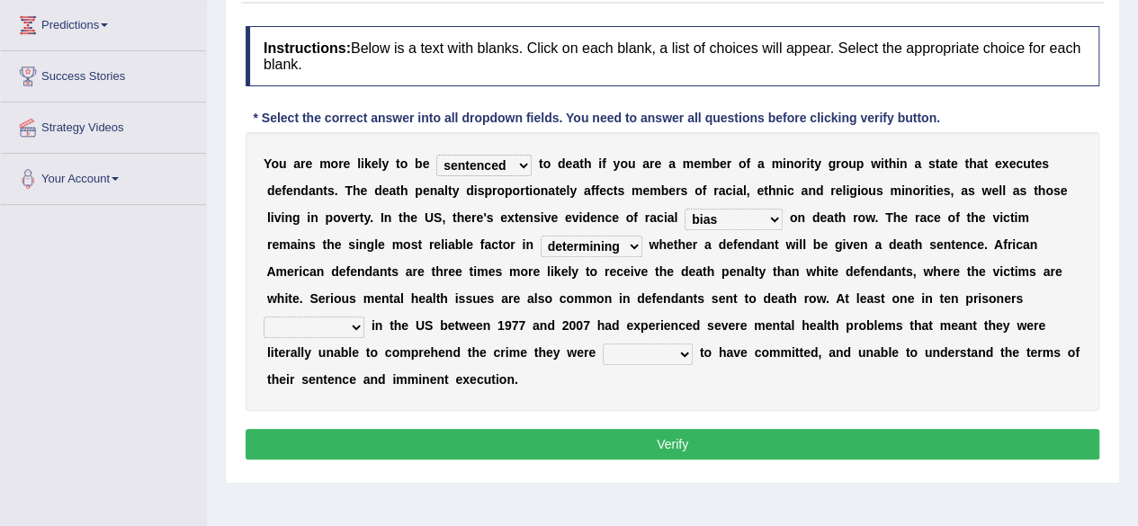
select select "executed"
click at [264, 317] on select "electrocuted persecuted executed captured" at bounding box center [314, 328] width 101 height 22
click at [680, 350] on select "alleged acclaimed persuaded claimed" at bounding box center [648, 355] width 90 height 22
select select "alleged"
click at [603, 344] on select "alleged acclaimed persuaded claimed" at bounding box center [648, 355] width 90 height 22
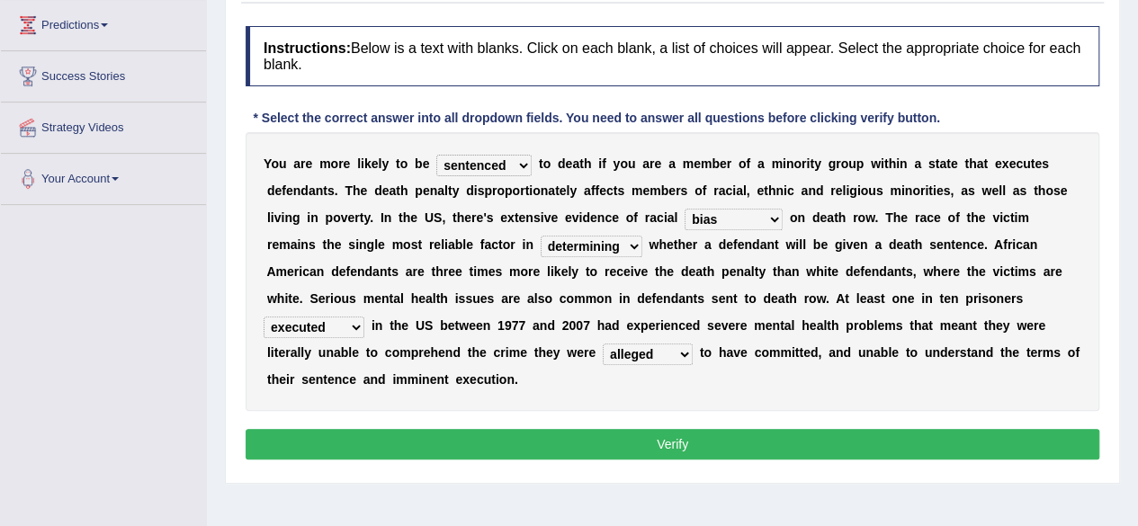
click at [672, 444] on button "Verify" at bounding box center [673, 444] width 854 height 31
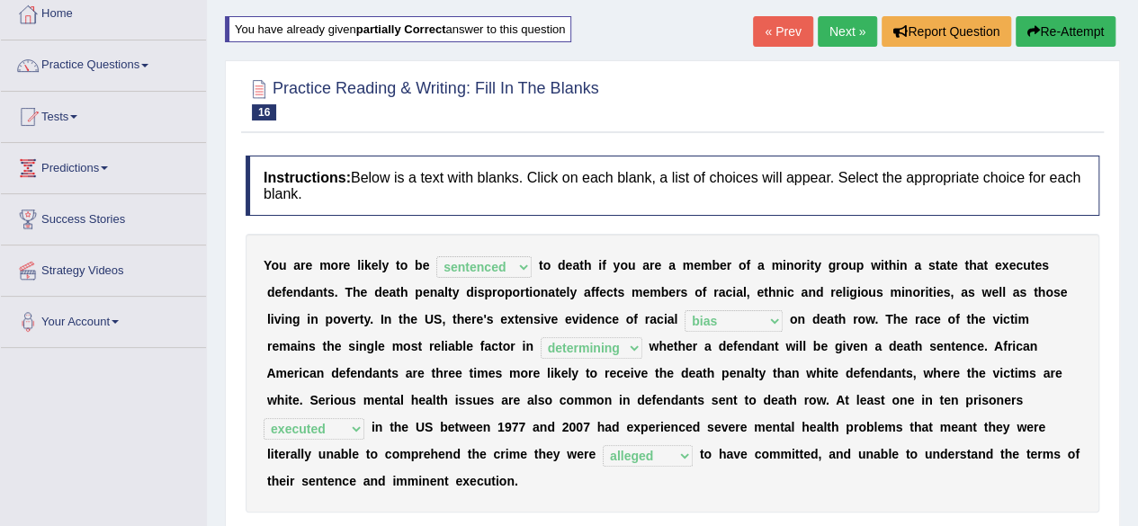
scroll to position [94, 0]
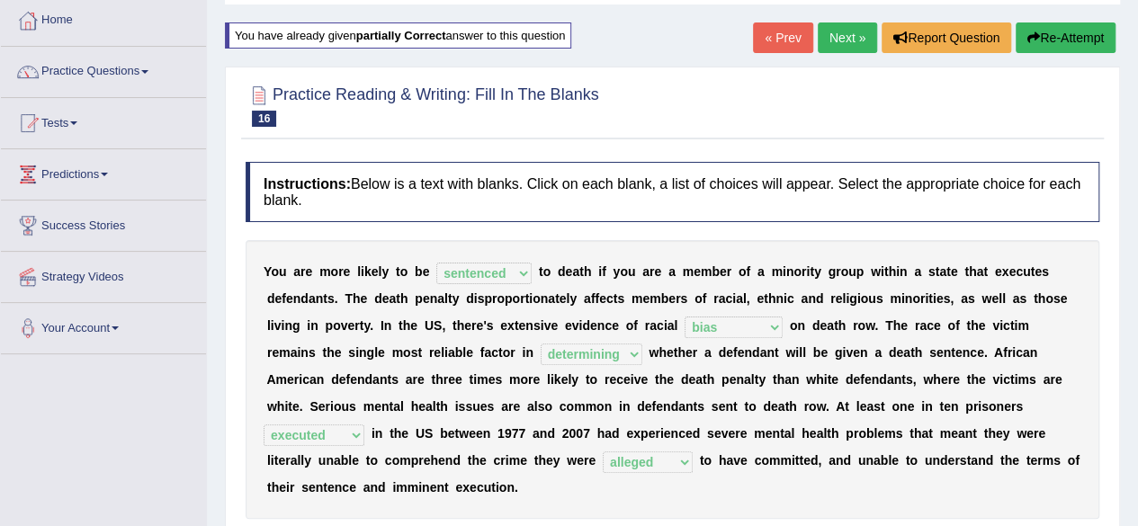
click at [842, 28] on link "Next »" at bounding box center [847, 37] width 59 height 31
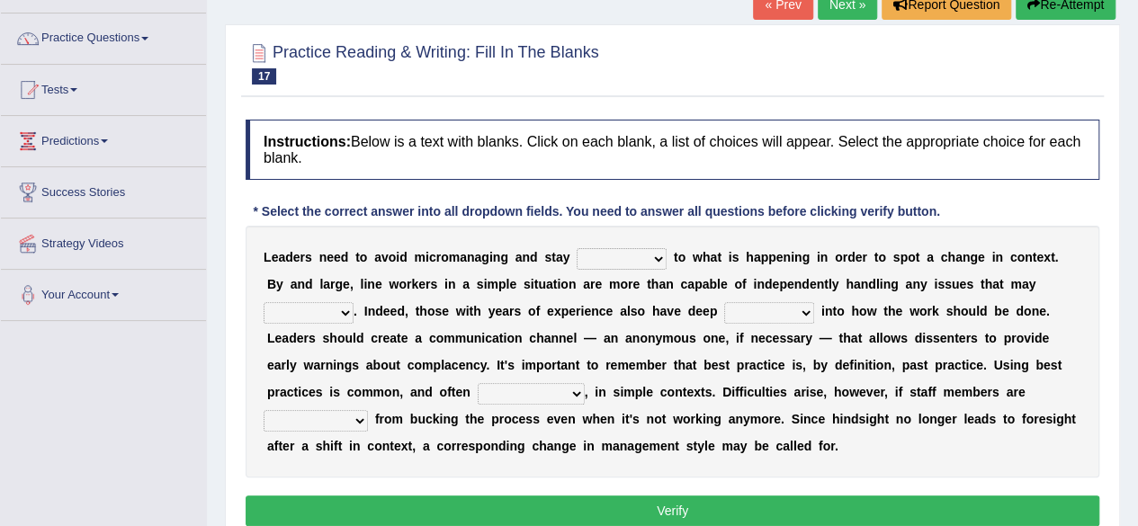
scroll to position [128, 0]
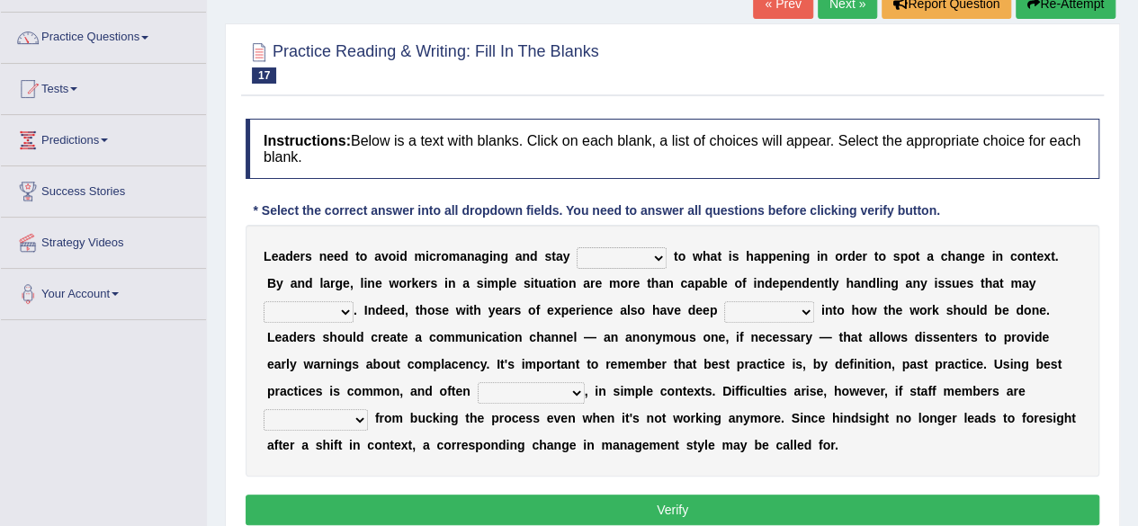
click at [661, 253] on select "complied connected precise concise" at bounding box center [622, 258] width 90 height 22
select select "connected"
click at [577, 247] on select "complied connected precise concise" at bounding box center [622, 258] width 90 height 22
click at [348, 309] on select "apprise rise encounter arise" at bounding box center [309, 312] width 90 height 22
select select "arise"
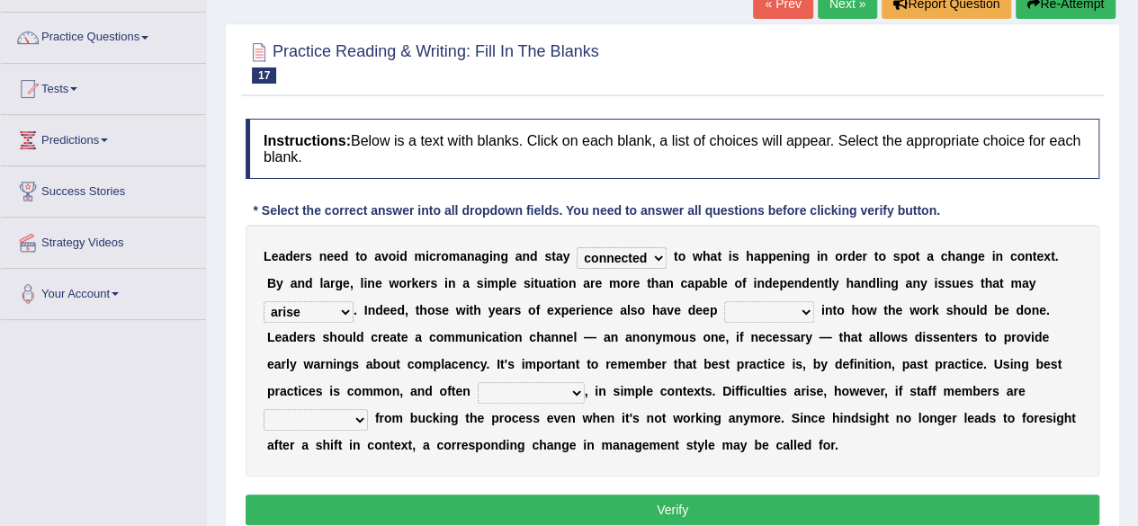
click at [264, 301] on select "apprise rise encounter arise" at bounding box center [309, 312] width 90 height 22
click at [803, 309] on select "incursion insight indignity indication" at bounding box center [769, 312] width 90 height 22
select select "insight"
click at [724, 301] on select "incursion insight indignity indication" at bounding box center [769, 312] width 90 height 22
click at [572, 395] on select "inappropriate apprehensive appropriate forbidden" at bounding box center [531, 393] width 107 height 22
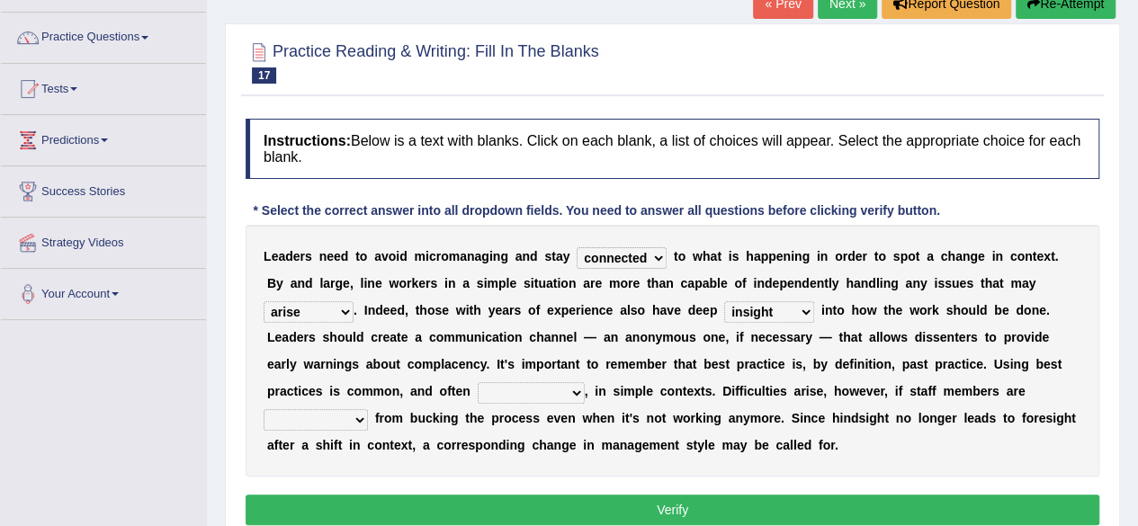
select select "inappropriate"
click at [478, 382] on select "inappropriate apprehensive appropriate forbidden" at bounding box center [531, 393] width 107 height 22
click at [359, 418] on select "disarranged disinclined discouraged disintegrated" at bounding box center [316, 420] width 104 height 22
click at [264, 409] on select "disarranged disinclined discouraged disintegrated" at bounding box center [316, 420] width 104 height 22
click at [362, 414] on select "disarranged disinclined discouraged disintegrated" at bounding box center [316, 420] width 104 height 22
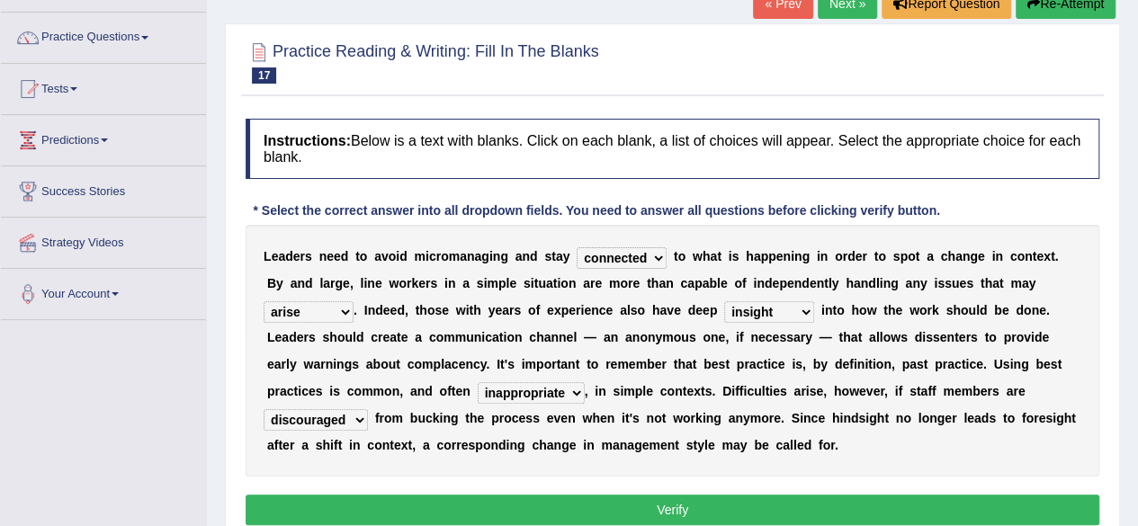
select select "disintegrated"
click at [264, 409] on select "disarranged disinclined discouraged disintegrated" at bounding box center [316, 420] width 104 height 22
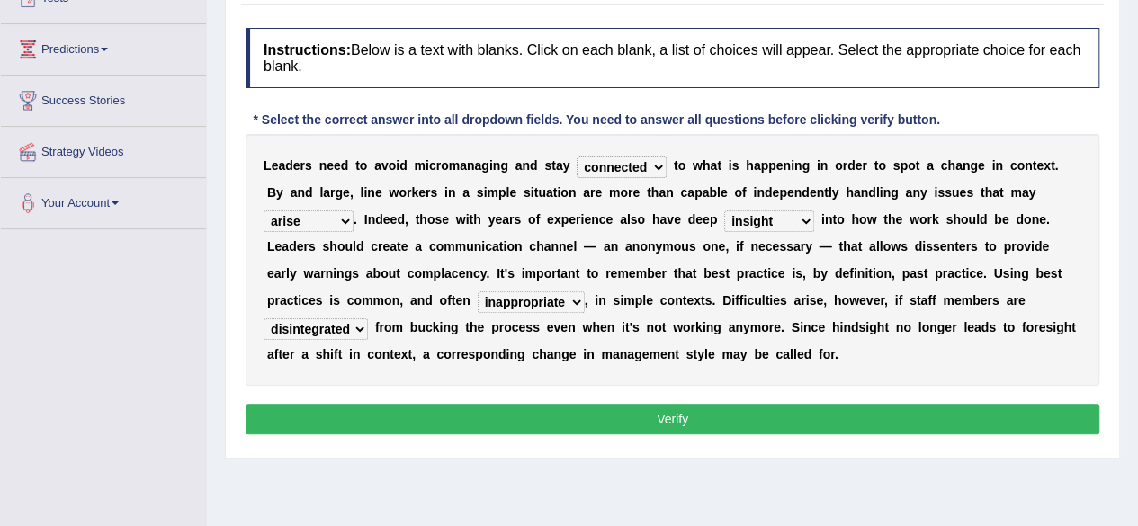
scroll to position [227, 0]
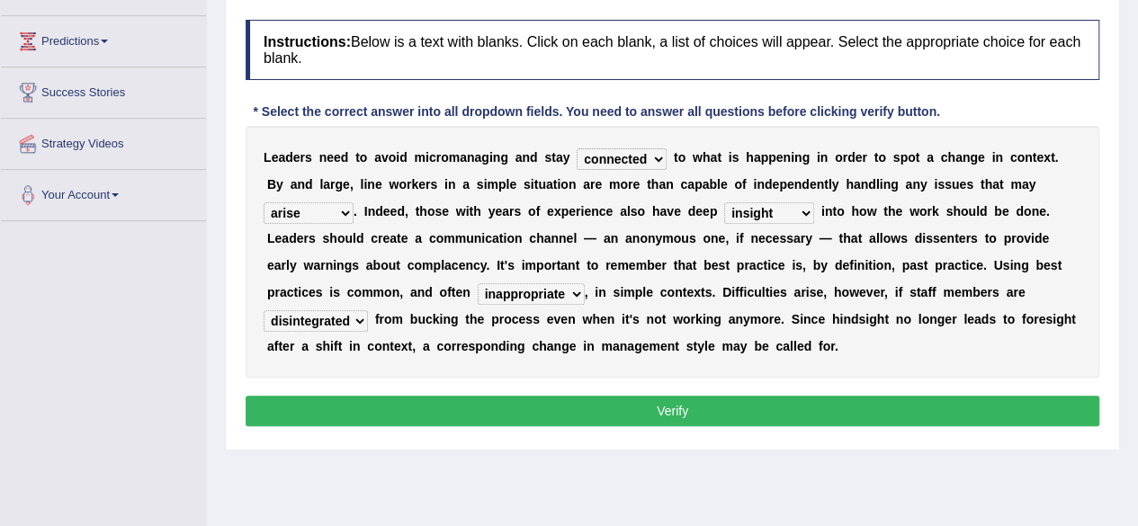
click at [656, 420] on button "Verify" at bounding box center [673, 411] width 854 height 31
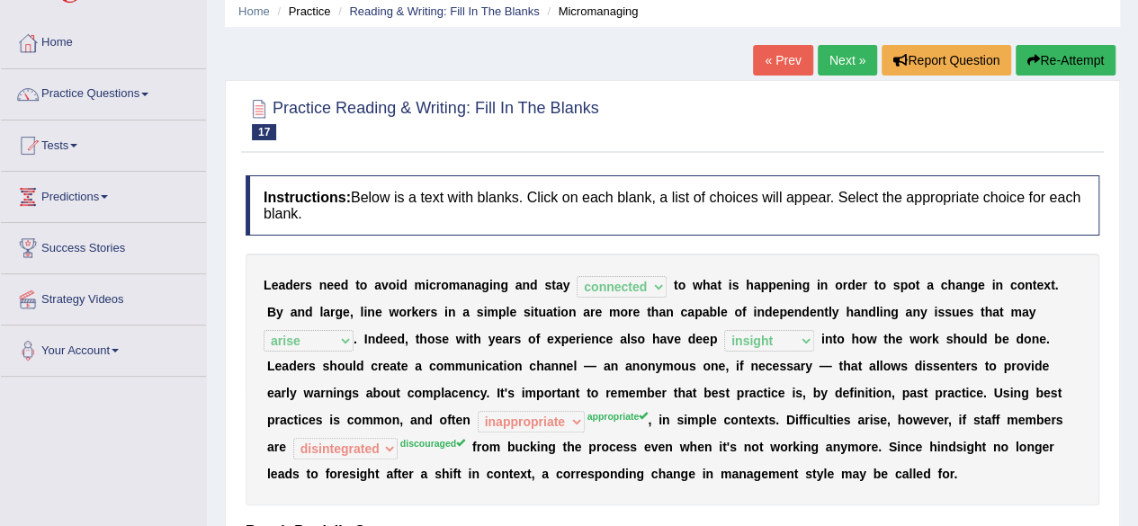
scroll to position [63, 0]
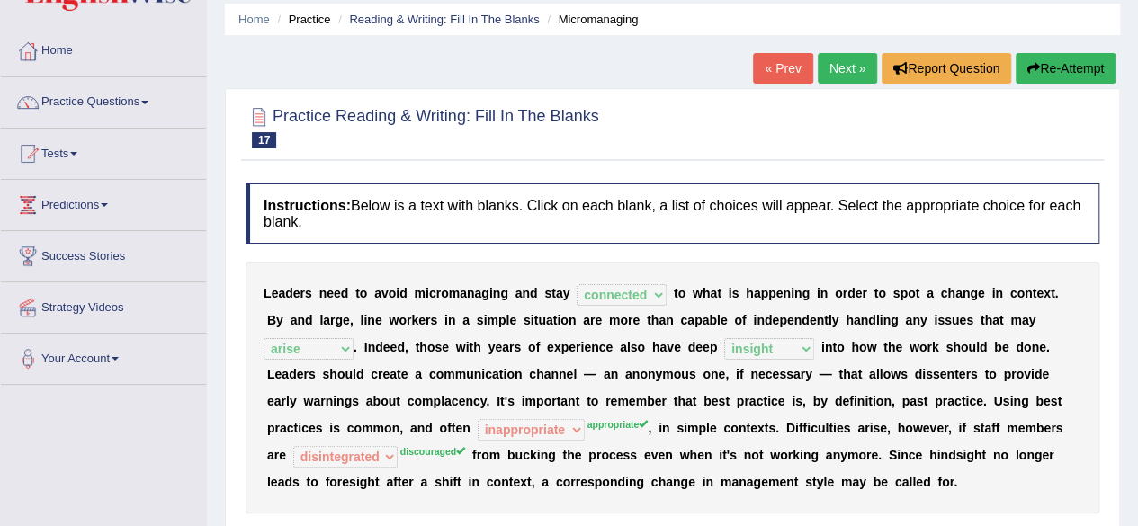
click at [1057, 66] on button "Re-Attempt" at bounding box center [1066, 68] width 100 height 31
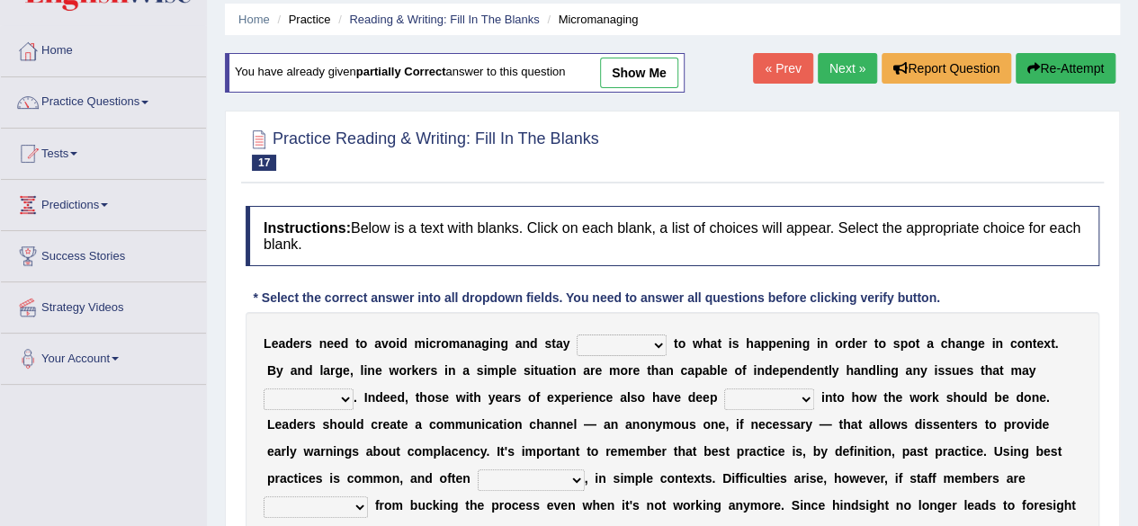
click at [654, 348] on select "complied connected precise concise" at bounding box center [622, 346] width 90 height 22
select select "connected"
click at [577, 335] on select "complied connected precise concise" at bounding box center [622, 346] width 90 height 22
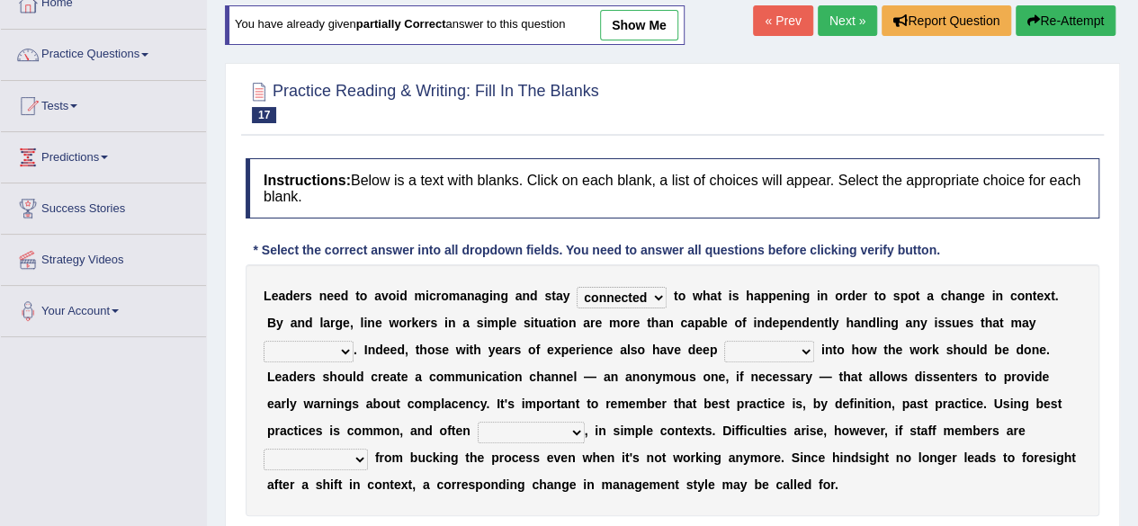
click at [345, 346] on select "apprise rise encounter arise" at bounding box center [309, 352] width 90 height 22
select select "arise"
click at [264, 341] on select "apprise rise encounter arise" at bounding box center [309, 352] width 90 height 22
click at [807, 349] on select "incursion insight indignity indication" at bounding box center [769, 352] width 90 height 22
select select "insight"
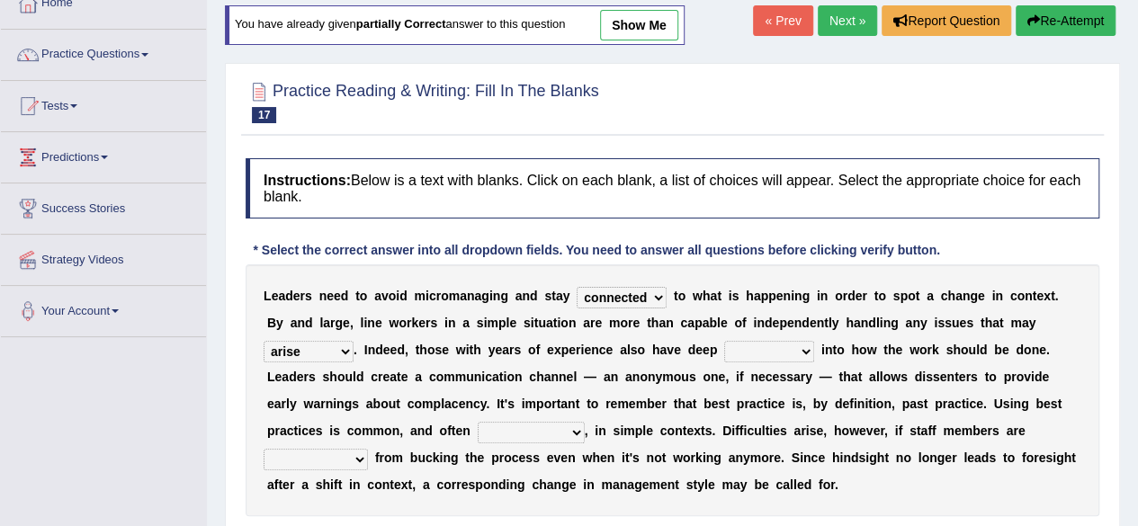
click at [724, 341] on select "incursion insight indignity indication" at bounding box center [769, 352] width 90 height 22
click at [572, 427] on select "inappropriate apprehensive appropriate forbidden" at bounding box center [531, 433] width 107 height 22
select select "appropriate"
click at [478, 422] on select "inappropriate apprehensive appropriate forbidden" at bounding box center [531, 433] width 107 height 22
click at [362, 453] on select "disarranged disinclined discouraged disintegrated" at bounding box center [316, 460] width 104 height 22
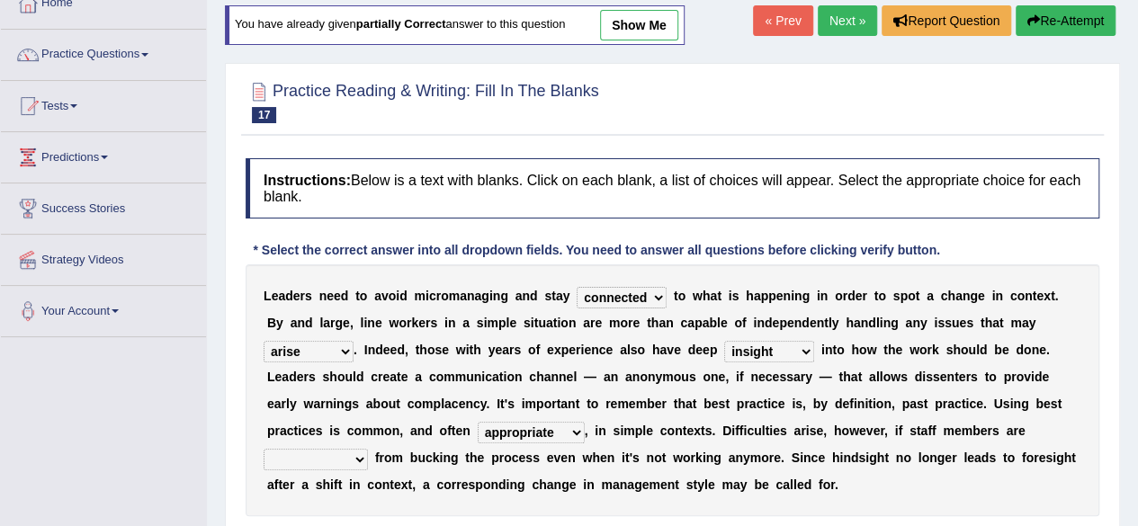
select select "discouraged"
click at [264, 449] on select "disarranged disinclined discouraged disintegrated" at bounding box center [316, 460] width 104 height 22
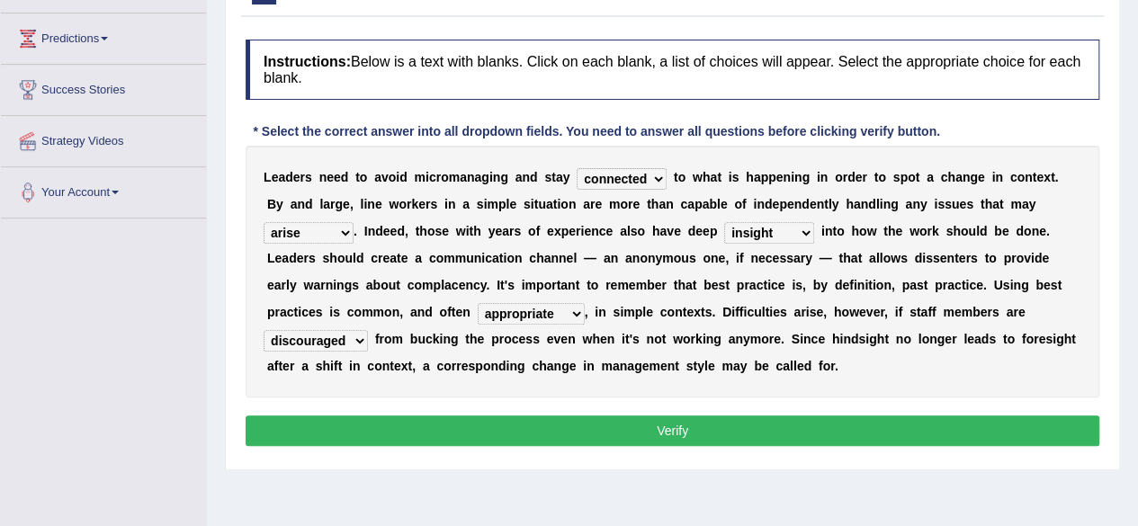
scroll to position [235, 0]
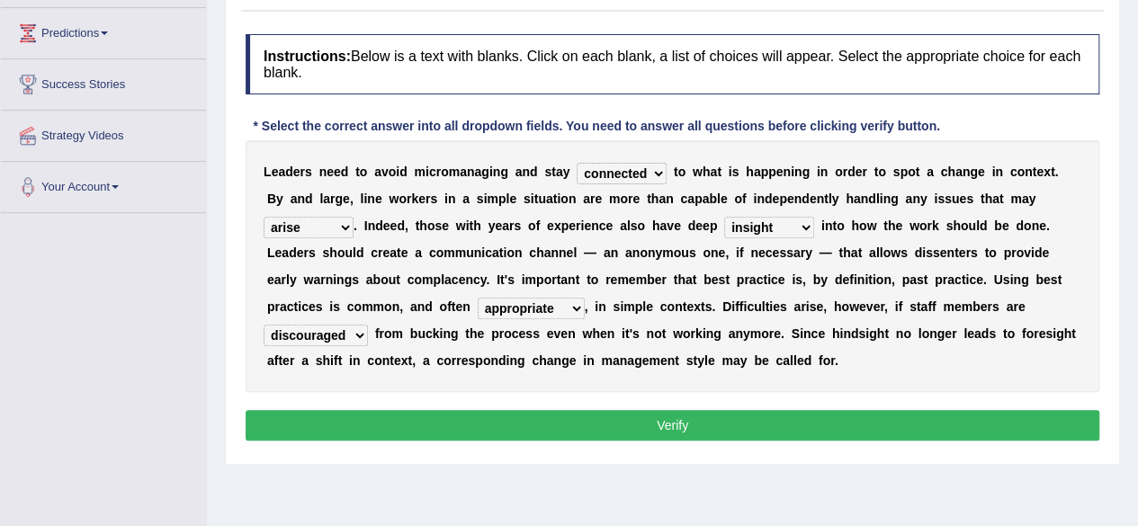
click at [688, 427] on button "Verify" at bounding box center [673, 425] width 854 height 31
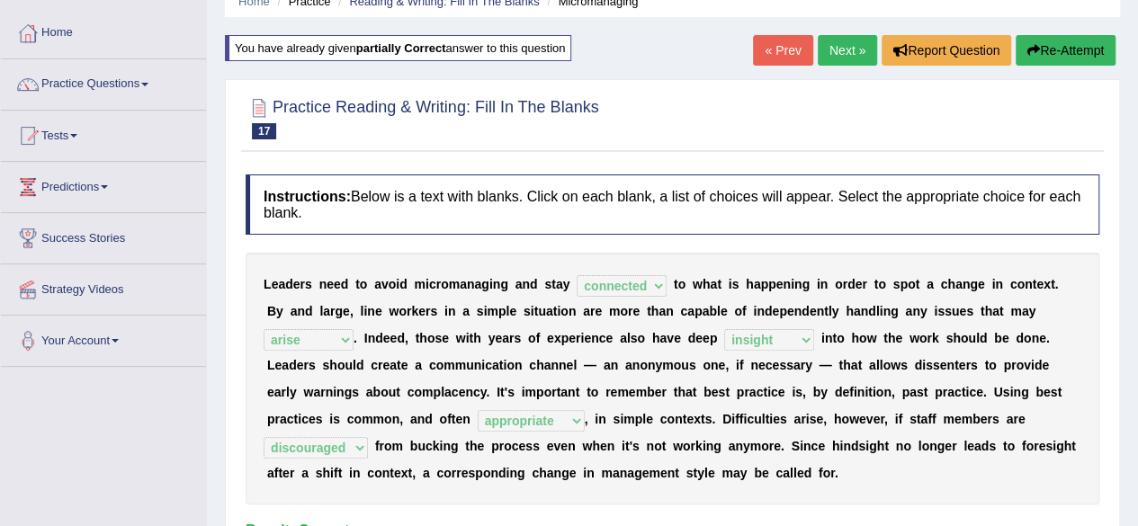
scroll to position [0, 0]
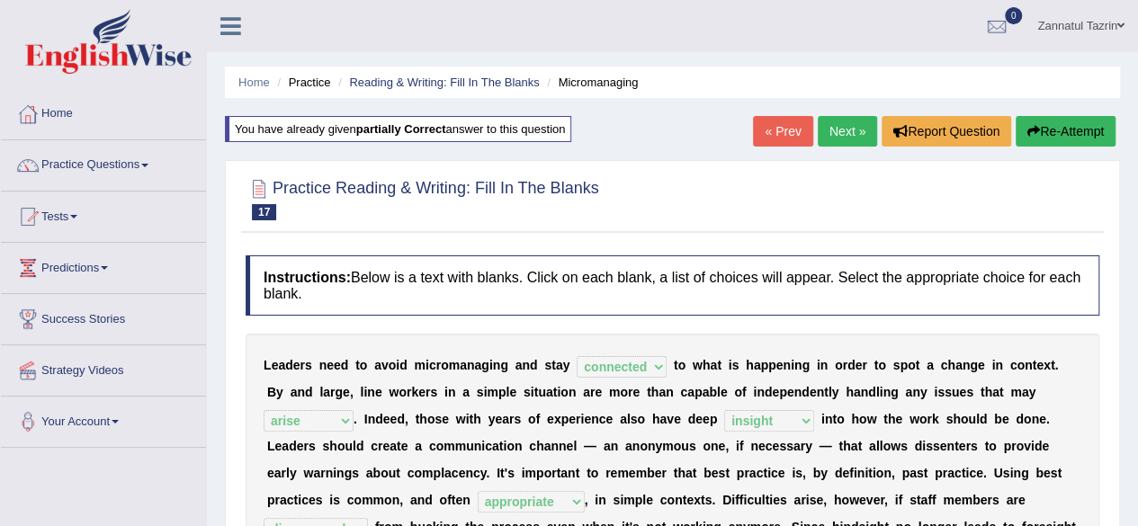
click at [306, 82] on li "Practice" at bounding box center [302, 82] width 58 height 17
click at [313, 87] on li "Practice" at bounding box center [302, 82] width 58 height 17
click at [139, 156] on link "Practice Questions" at bounding box center [103, 162] width 205 height 45
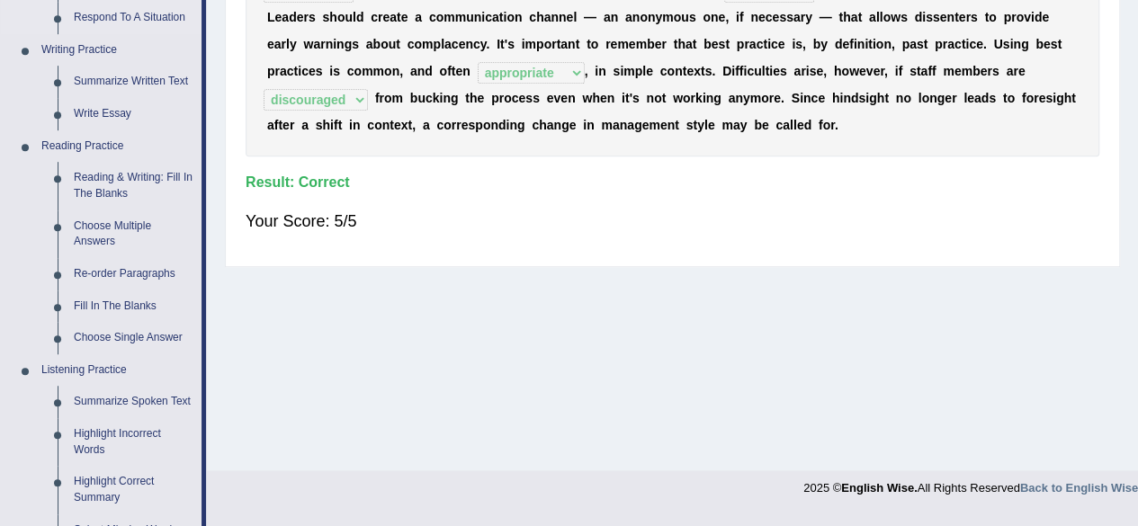
scroll to position [437, 0]
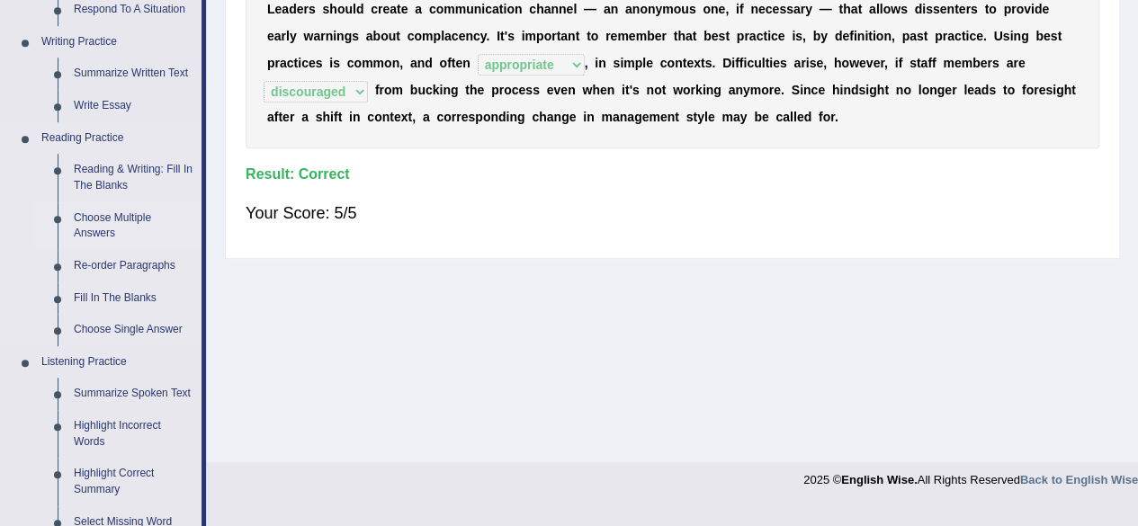
click at [105, 220] on link "Choose Multiple Answers" at bounding box center [134, 226] width 136 height 48
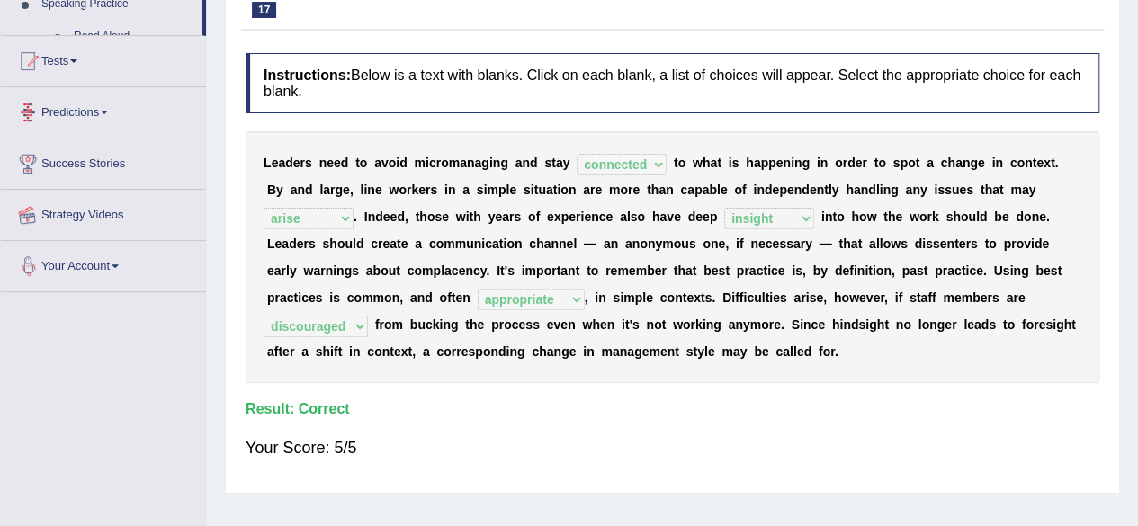
scroll to position [418, 0]
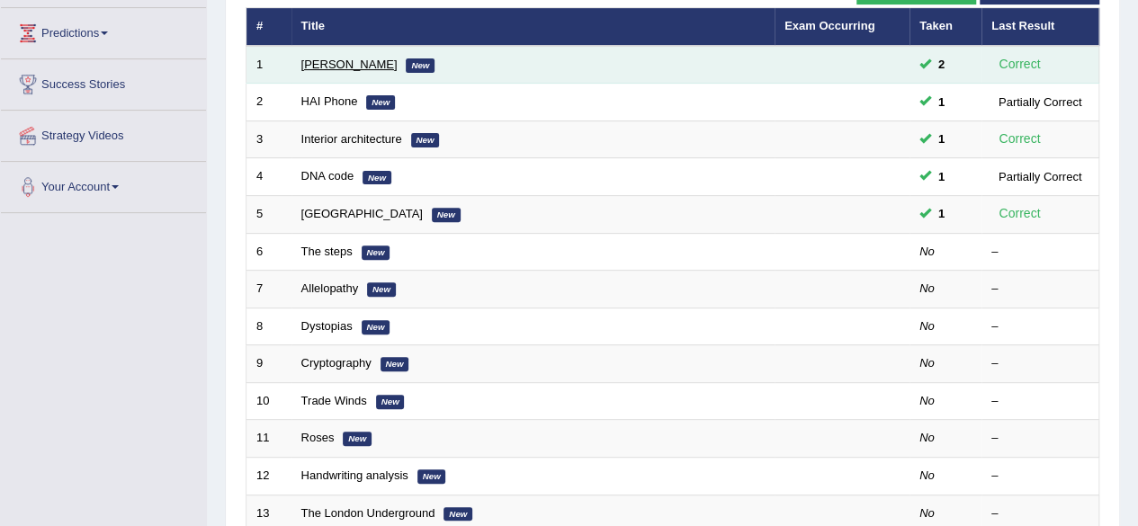
scroll to position [238, 0]
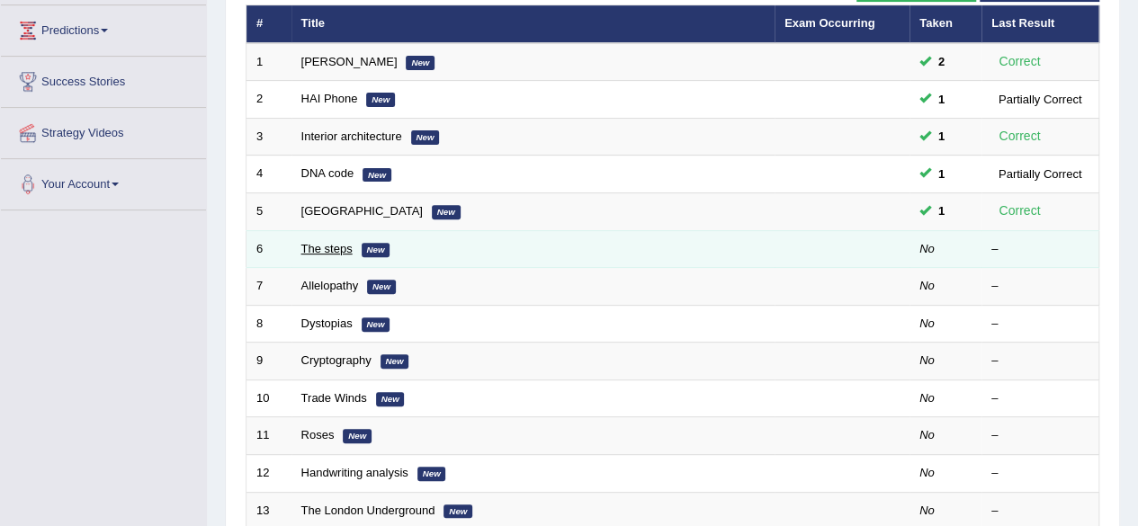
click at [333, 247] on link "The steps" at bounding box center [326, 248] width 51 height 13
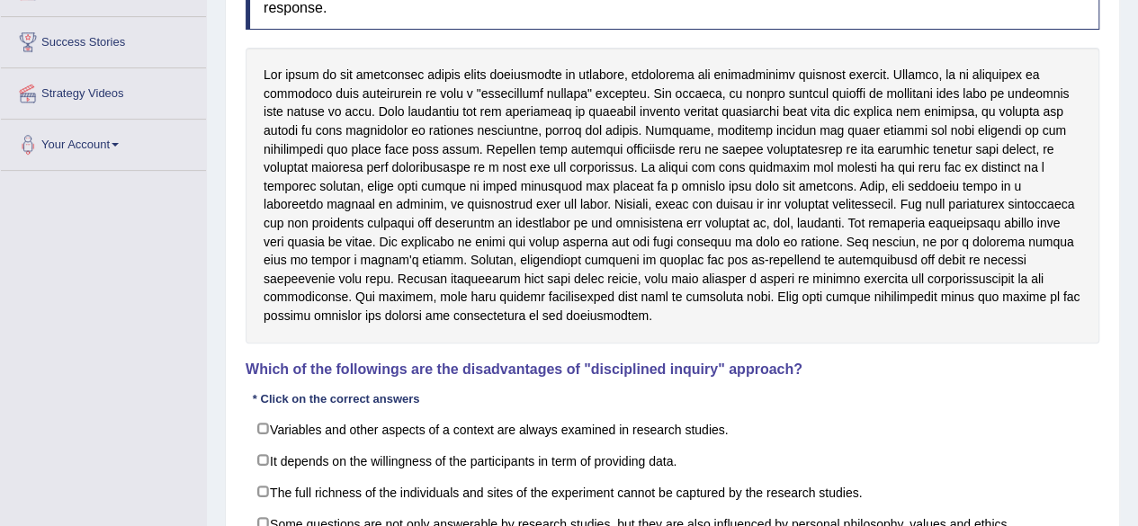
scroll to position [279, 0]
